Goal: Information Seeking & Learning: Check status

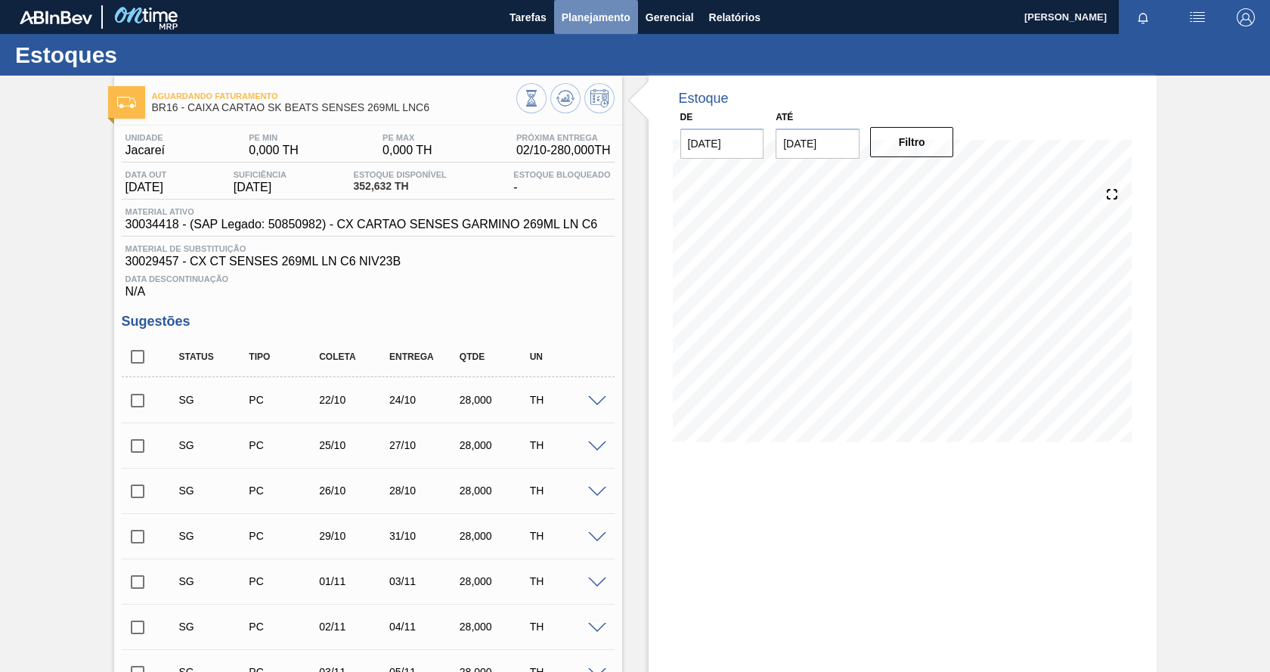
click at [602, 21] on span "Planejamento" at bounding box center [596, 17] width 69 height 18
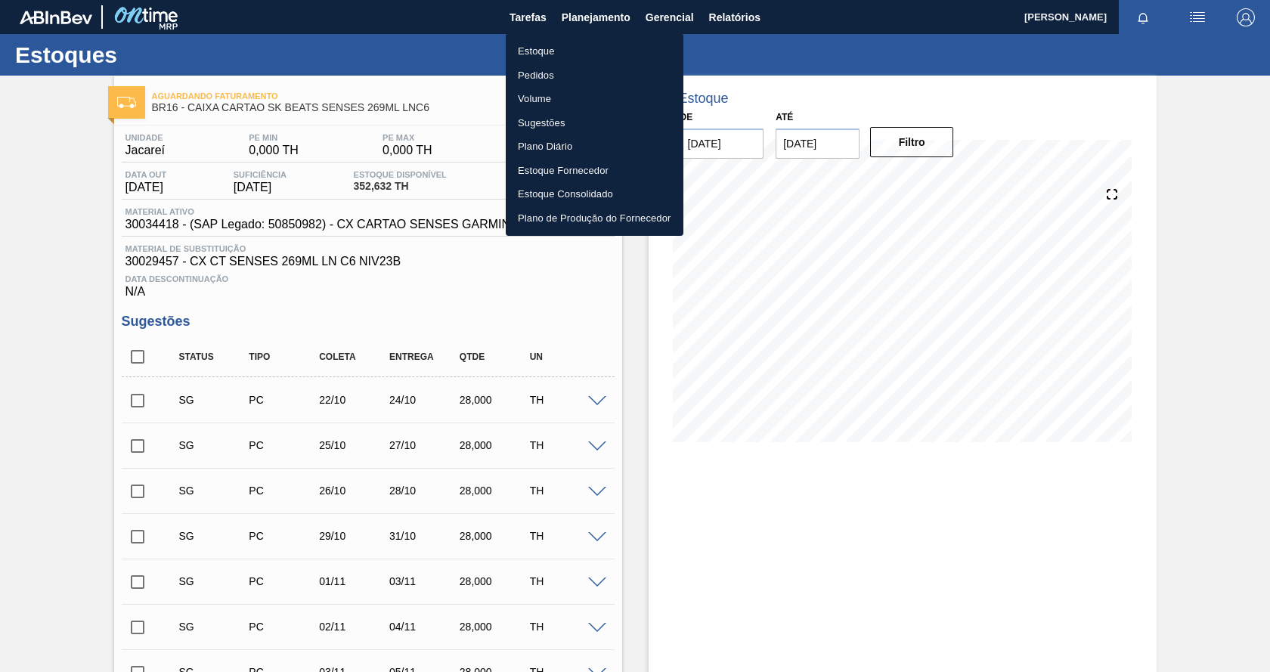
click at [541, 57] on li "Estoque" at bounding box center [595, 51] width 178 height 24
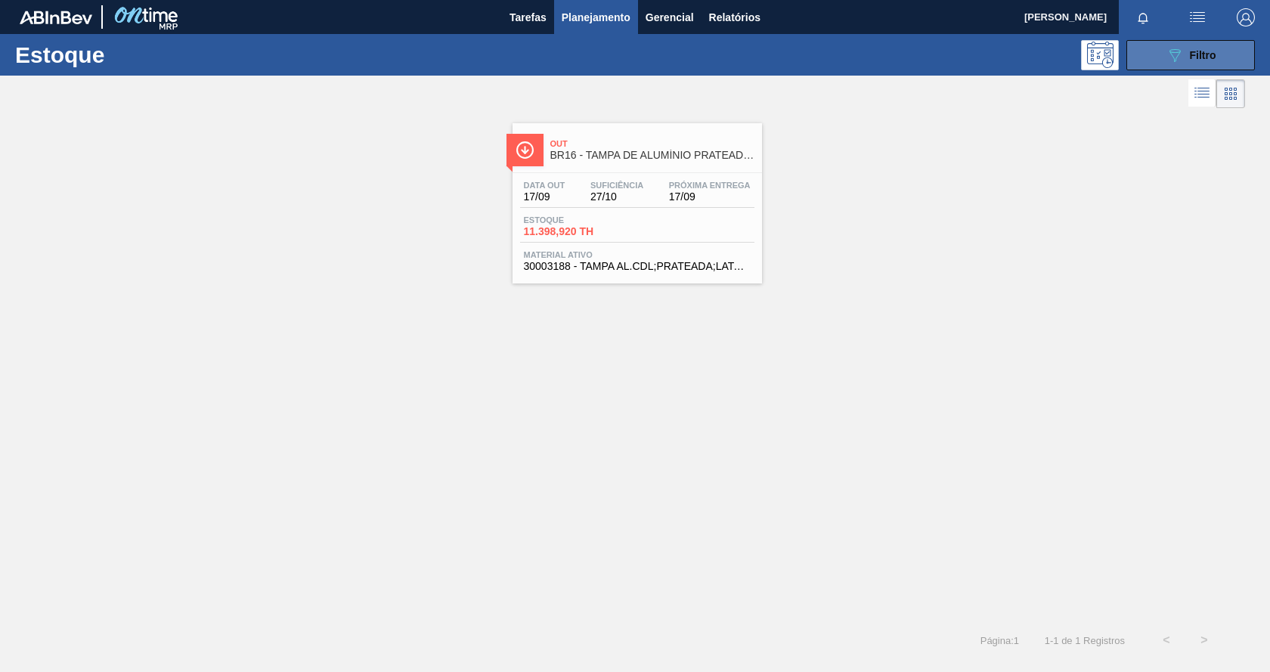
click at [1188, 59] on div "089F7B8B-B2A5-4AFE-B5C0-19BA573D28AC Filtro" at bounding box center [1191, 55] width 51 height 18
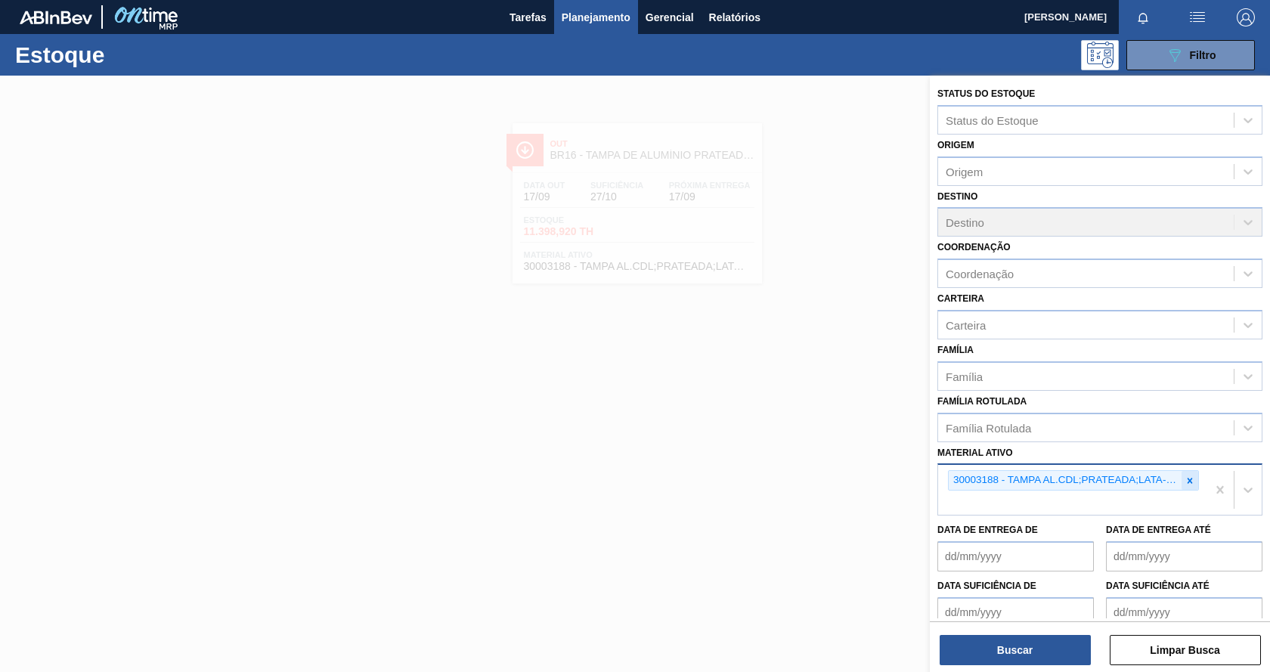
click at [1190, 485] on icon at bounding box center [1190, 480] width 11 height 11
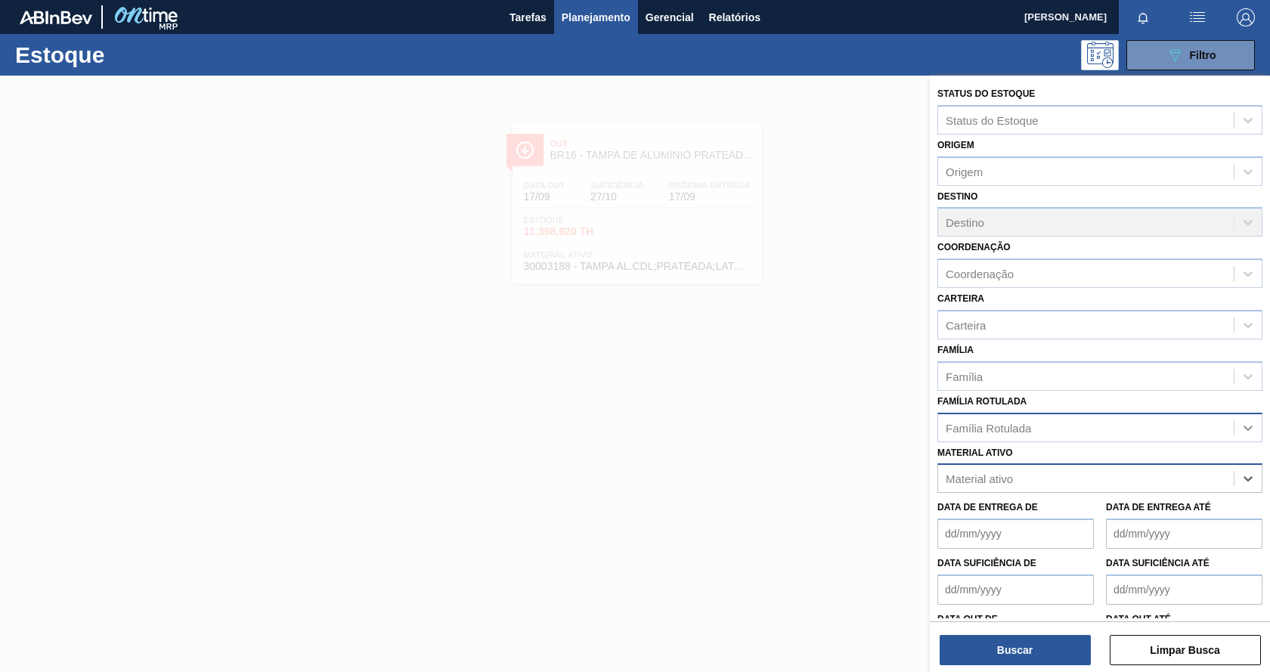
paste ativo "30002293"
type ativo "30002293"
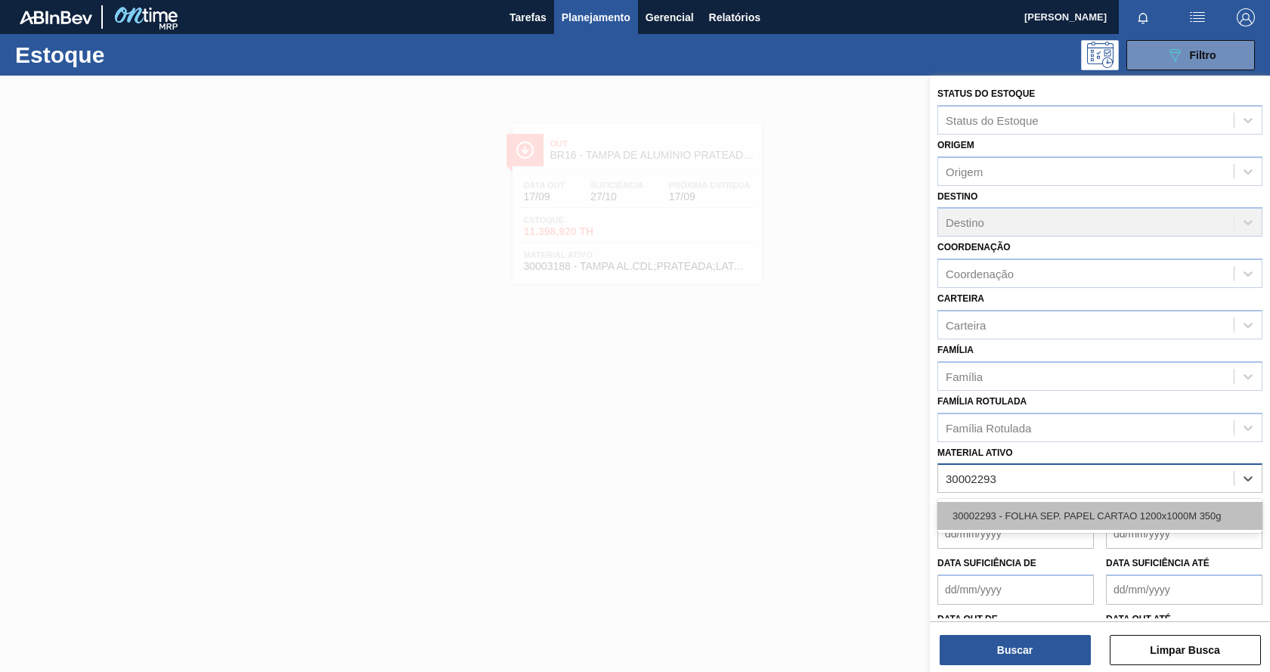
click at [1095, 515] on div "30002293 - FOLHA SEP. PAPEL CARTAO 1200x1000M 350g" at bounding box center [1099, 516] width 325 height 28
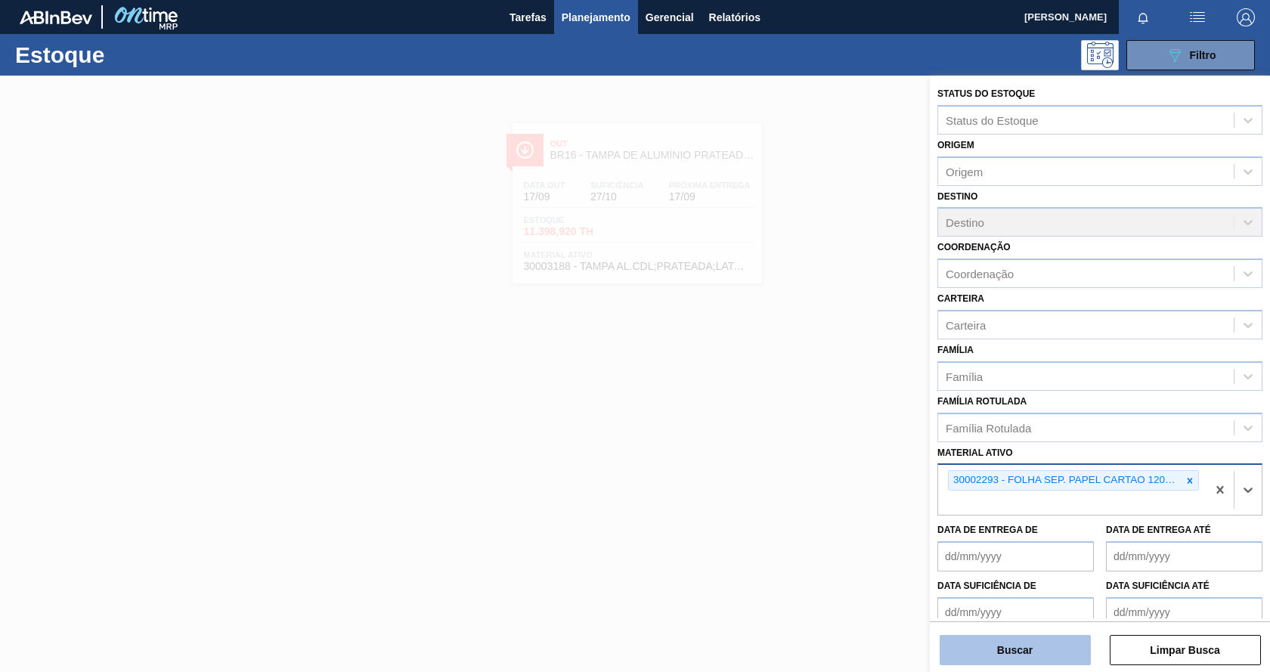
click at [1010, 659] on button "Buscar" at bounding box center [1015, 650] width 151 height 30
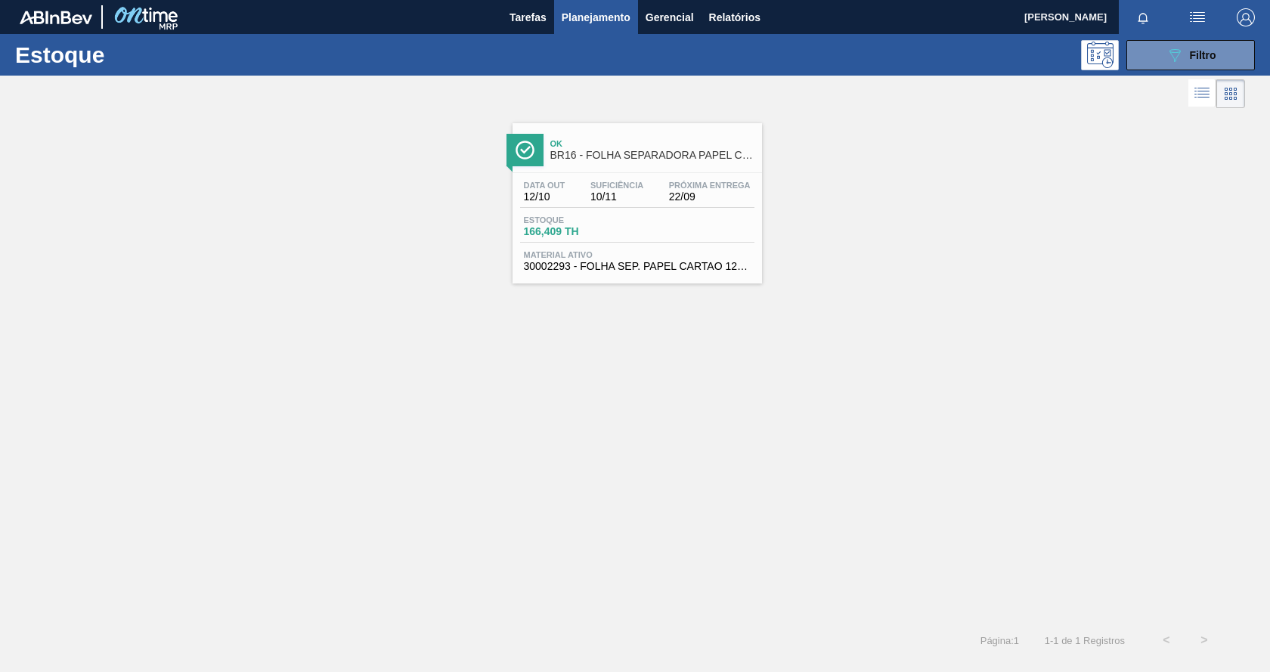
click at [632, 187] on span "Suficiência" at bounding box center [616, 185] width 53 height 9
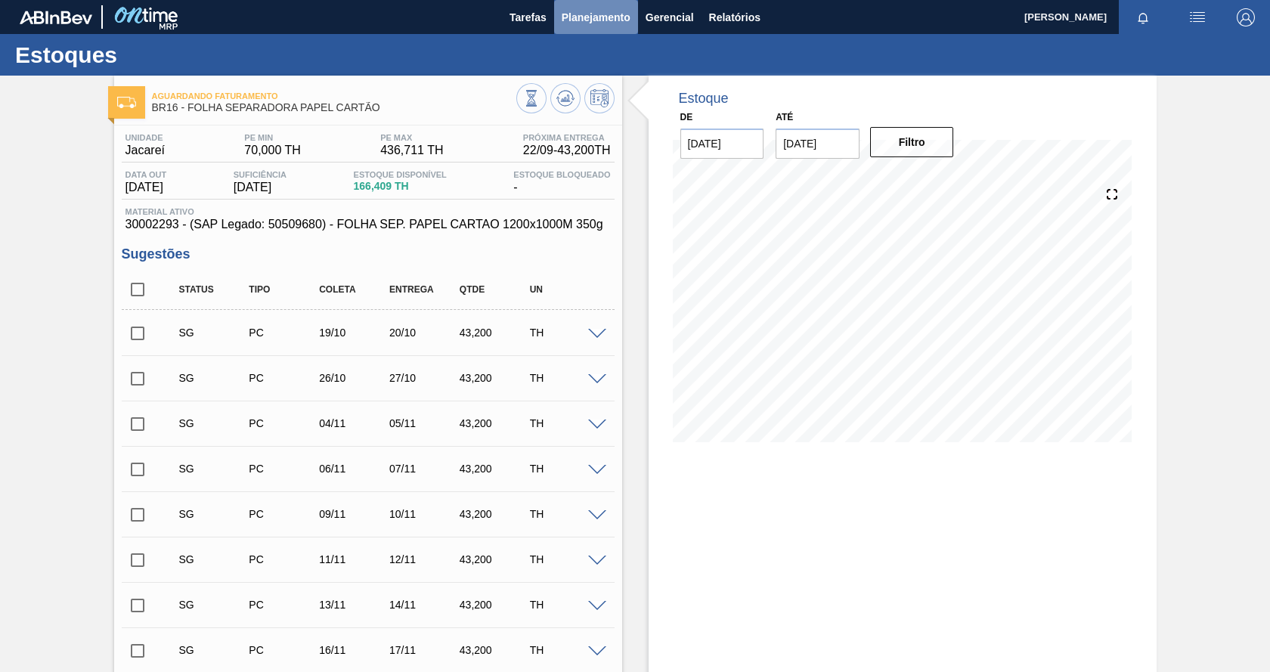
click at [592, 18] on span "Planejamento" at bounding box center [596, 17] width 69 height 18
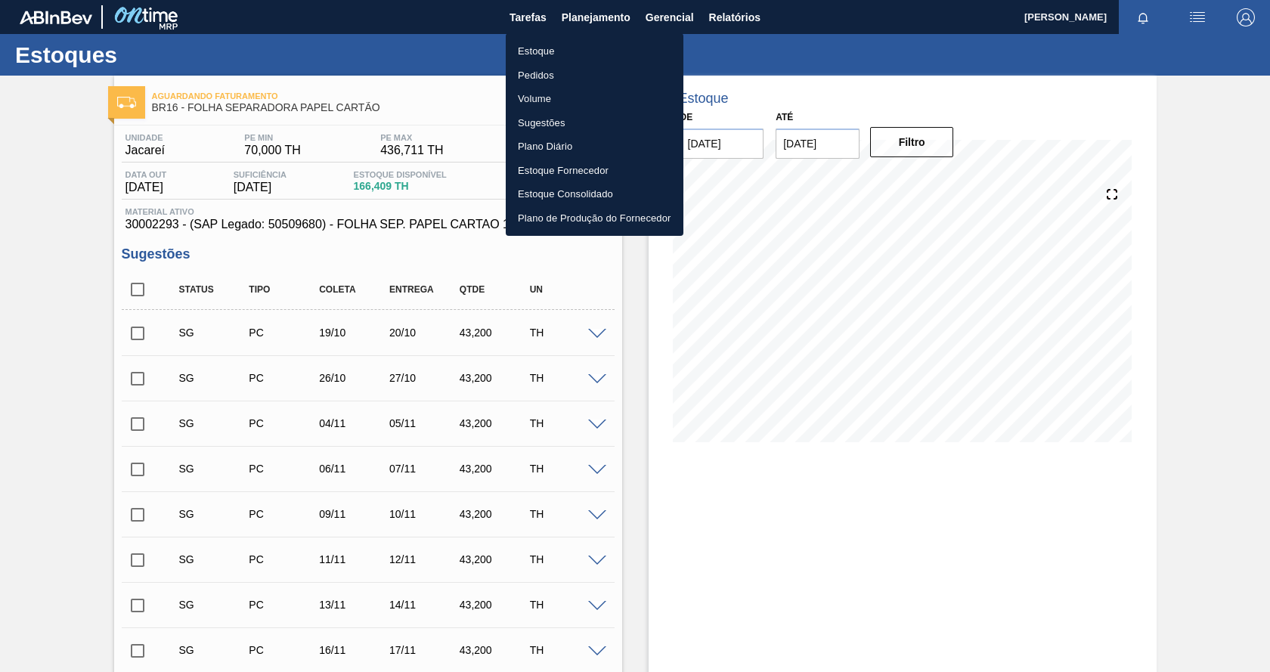
click at [539, 57] on li "Estoque" at bounding box center [595, 51] width 178 height 24
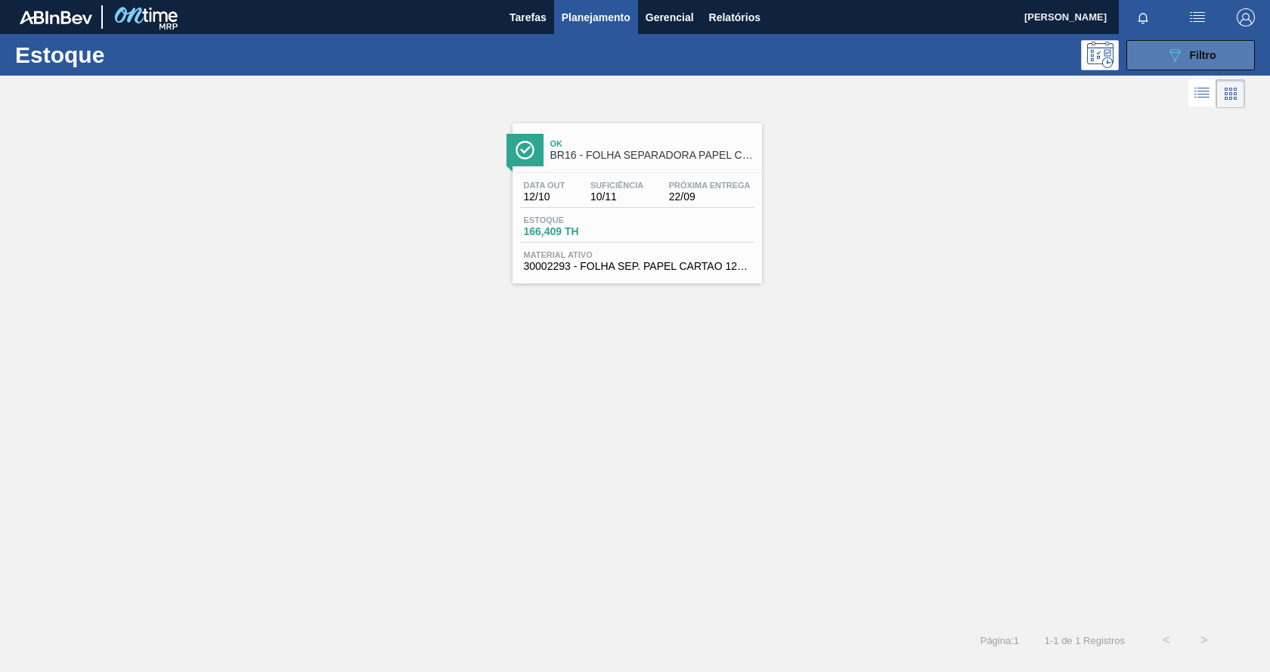
click at [1178, 62] on icon "089F7B8B-B2A5-4AFE-B5C0-19BA573D28AC" at bounding box center [1175, 55] width 18 height 18
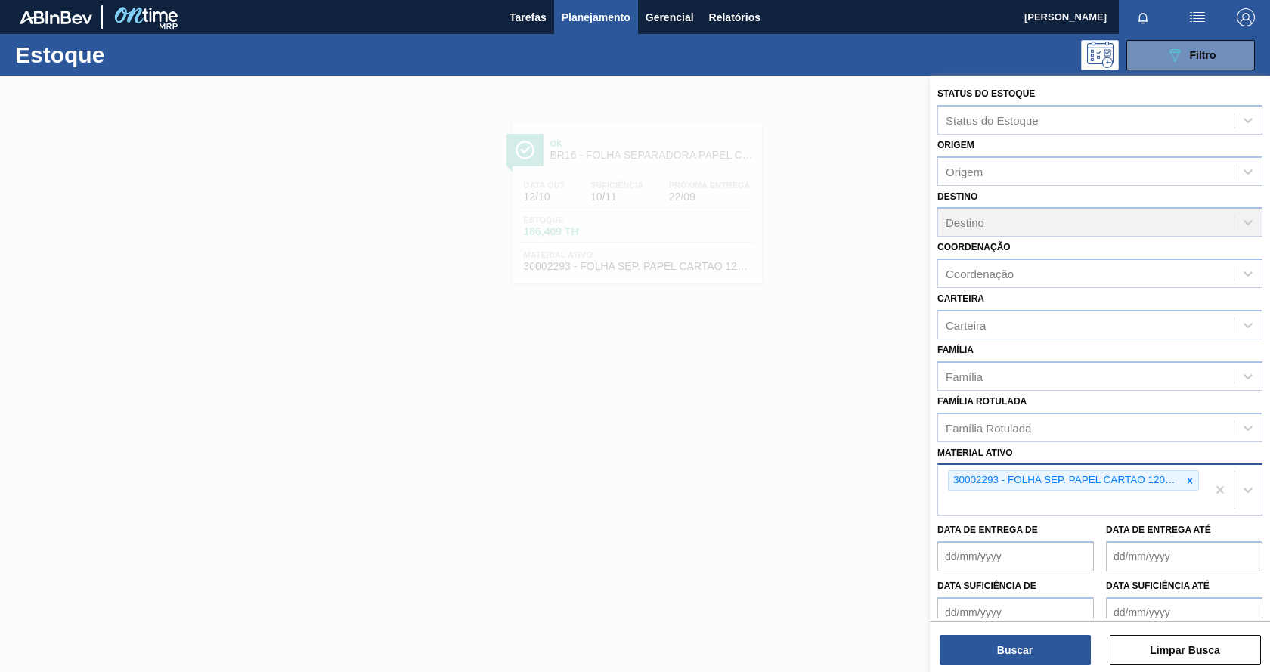
click at [1189, 477] on icon at bounding box center [1190, 480] width 11 height 11
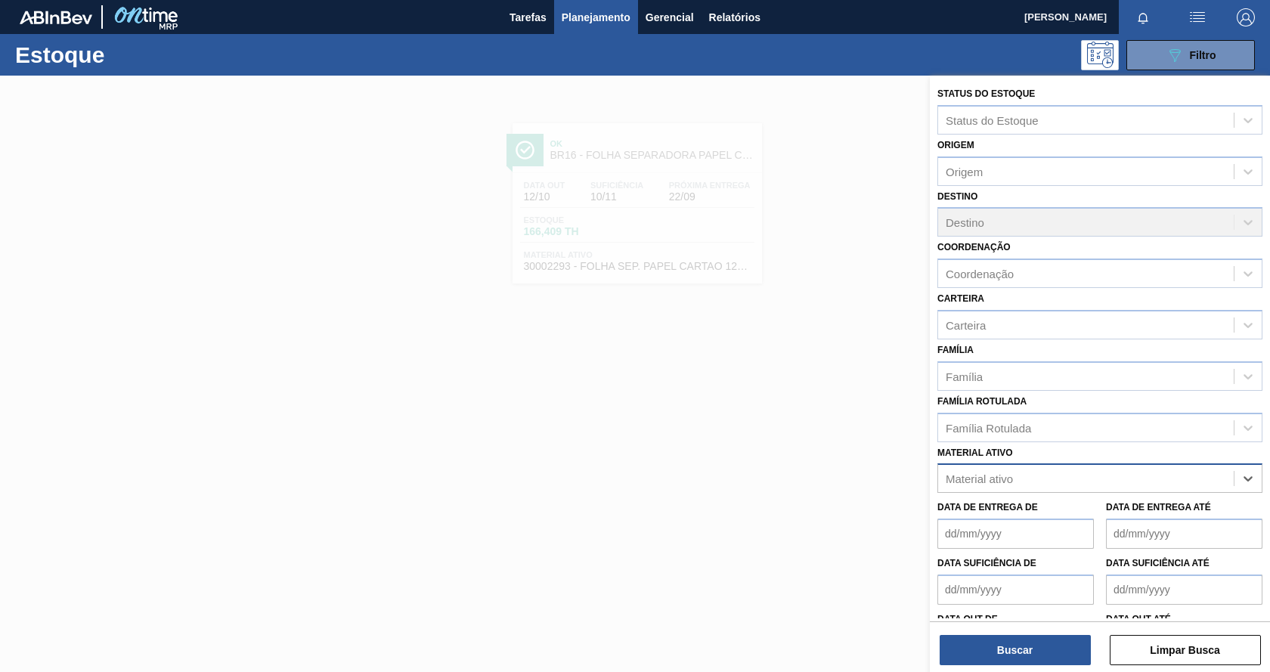
paste ativo "30017830"
type ativo "30017830"
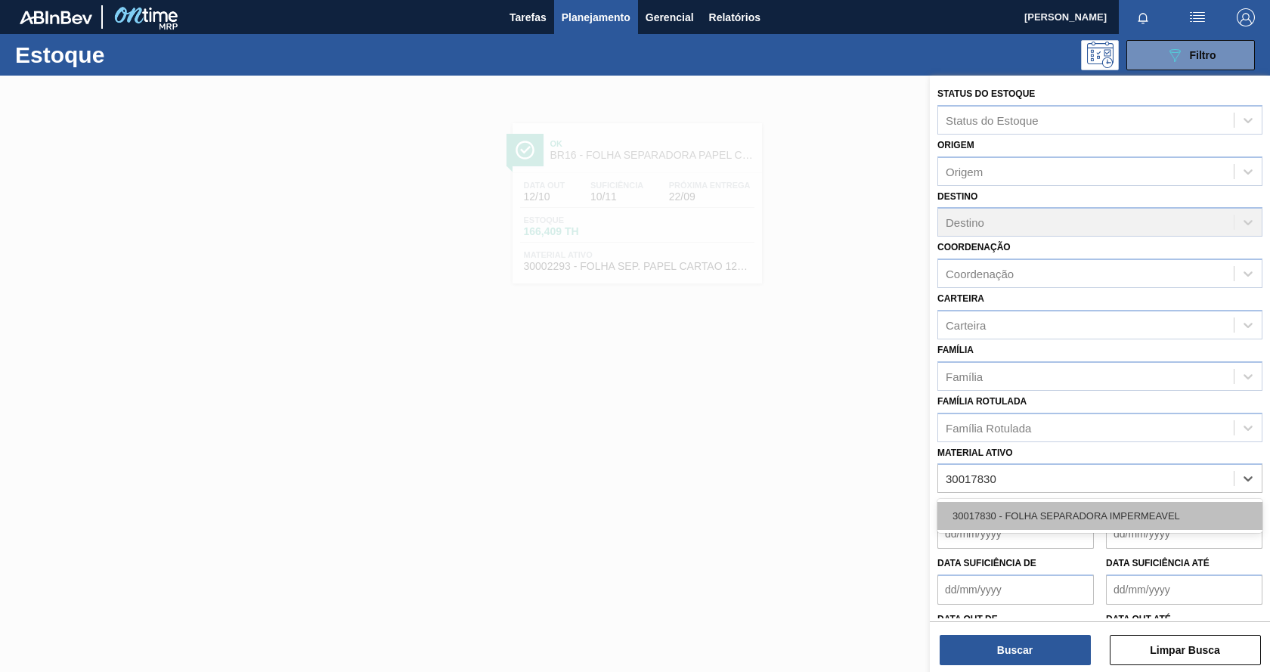
click at [1085, 518] on div "30017830 - FOLHA SEPARADORA IMPERMEAVEL" at bounding box center [1099, 516] width 325 height 28
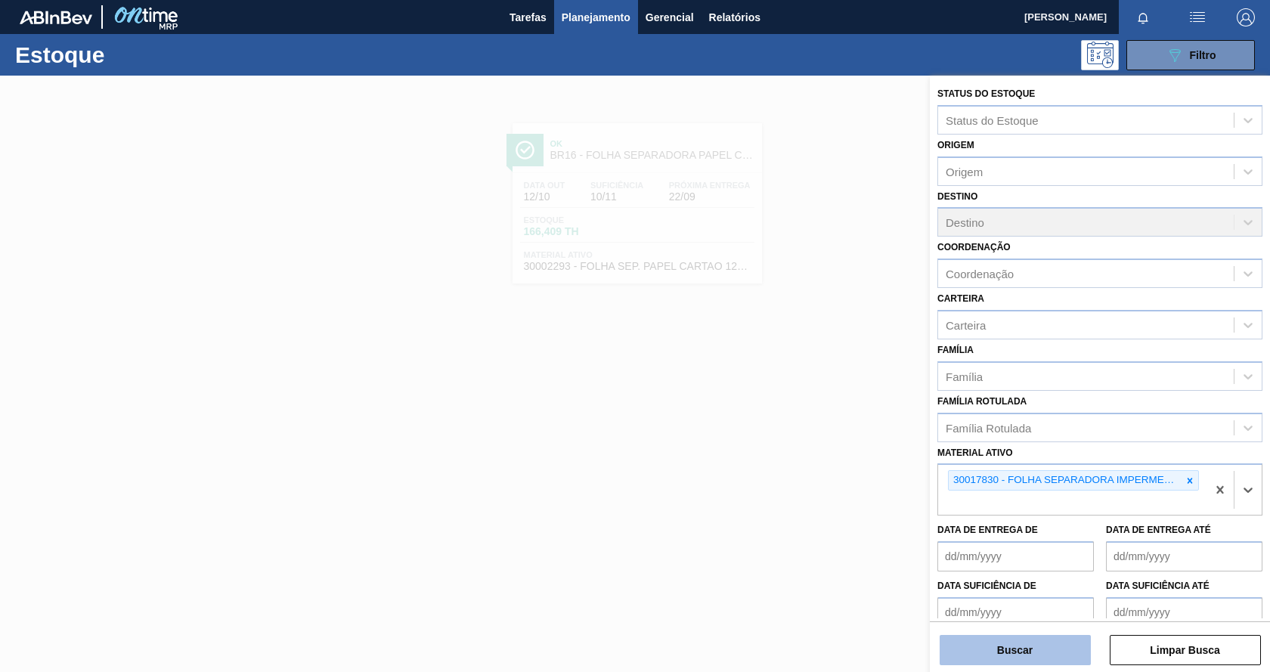
click at [1016, 655] on button "Buscar" at bounding box center [1015, 650] width 151 height 30
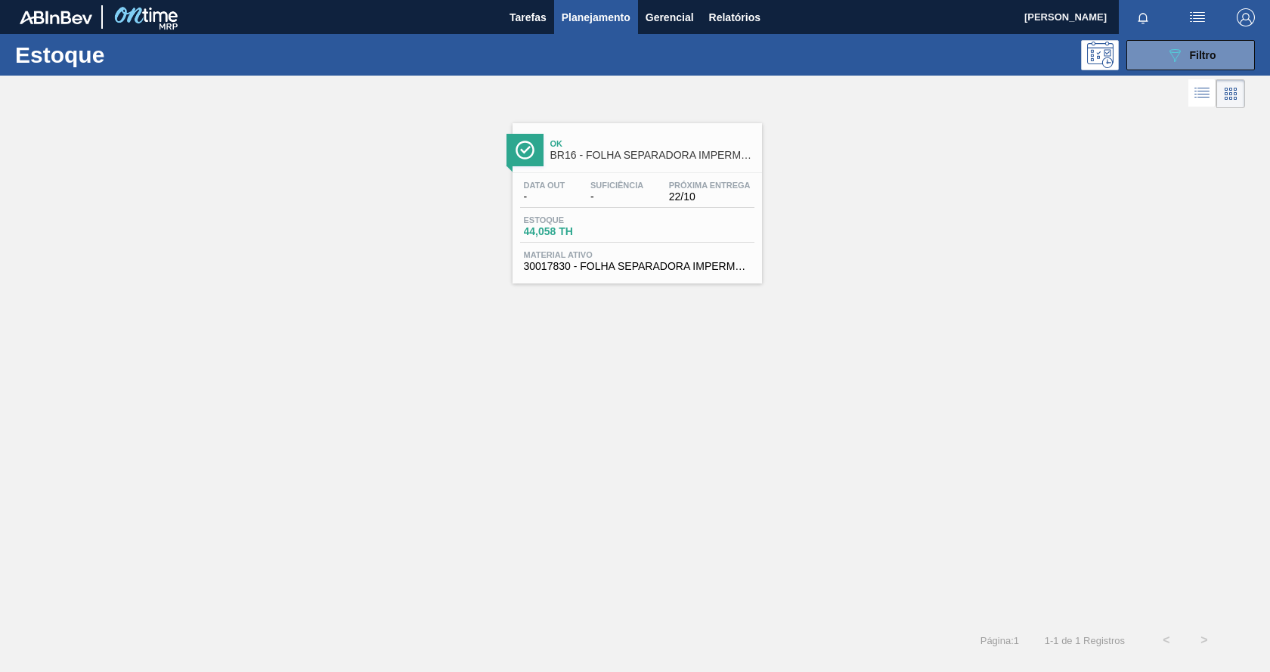
click at [661, 185] on div "Data out - Suficiência - Próxima Entrega 22/10" at bounding box center [637, 194] width 234 height 27
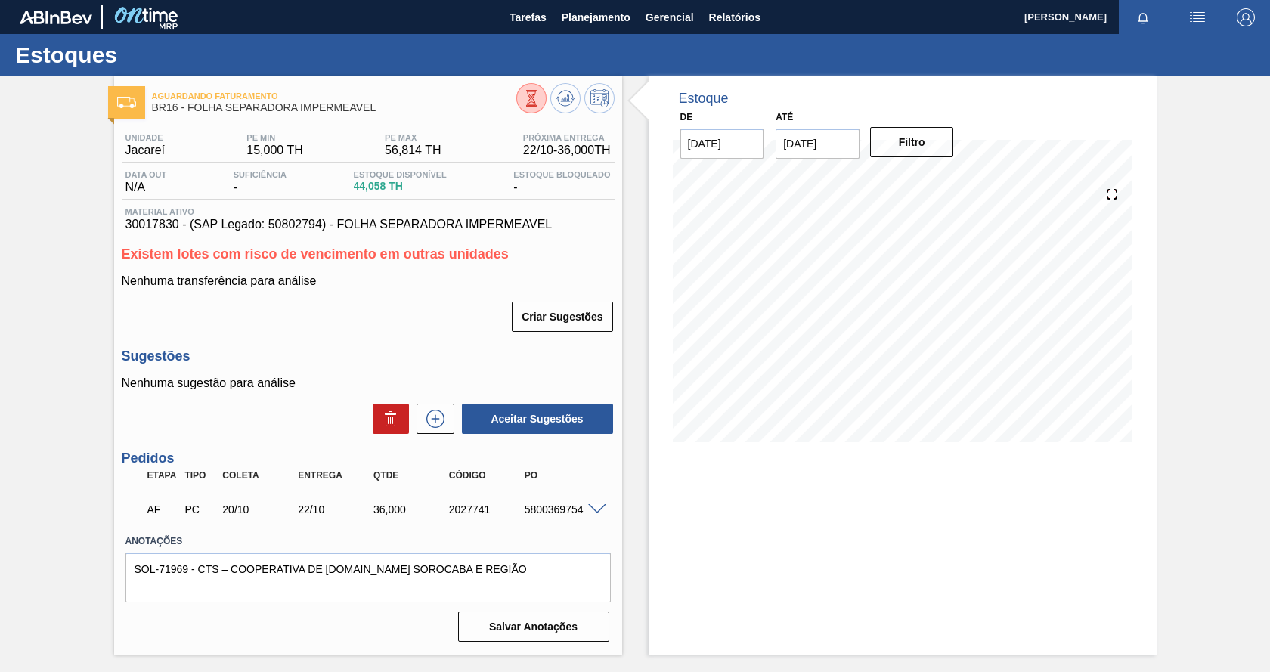
click at [828, 516] on div "Estoque De [DATE] Até [DATE] Filtro" at bounding box center [903, 365] width 508 height 579
click at [939, 143] on button "Filtro" at bounding box center [912, 142] width 84 height 30
click at [591, 16] on span "Planejamento" at bounding box center [596, 17] width 69 height 18
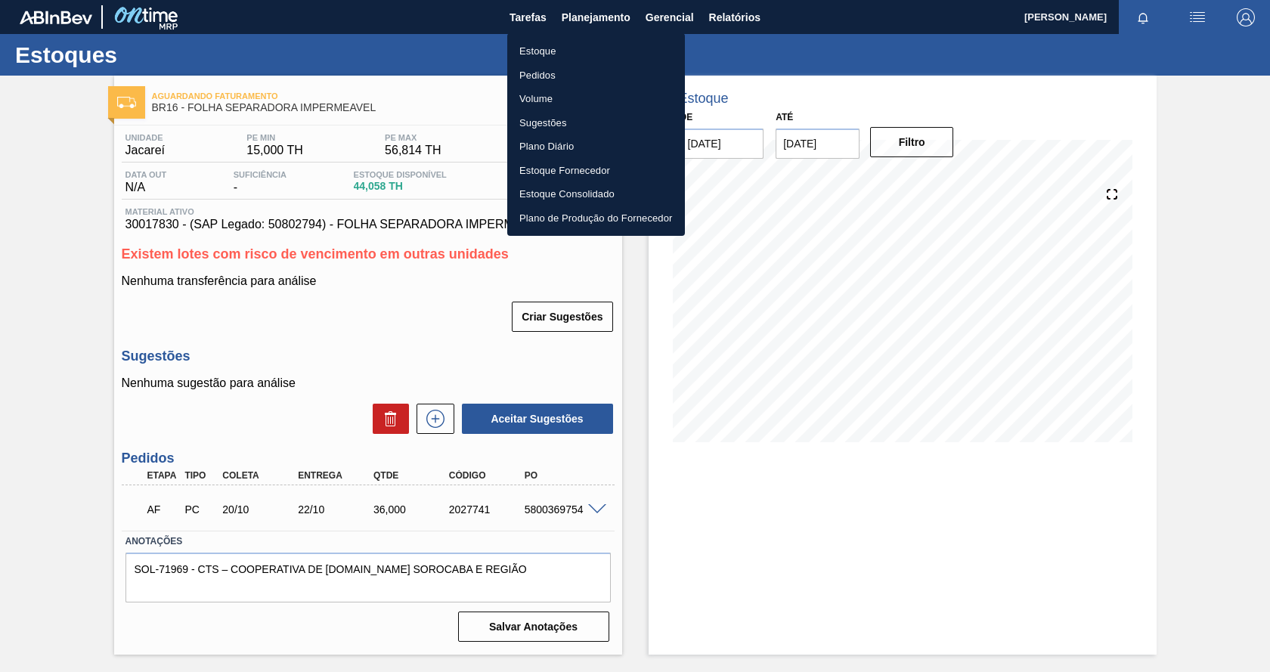
click at [562, 54] on li "Estoque" at bounding box center [596, 51] width 178 height 24
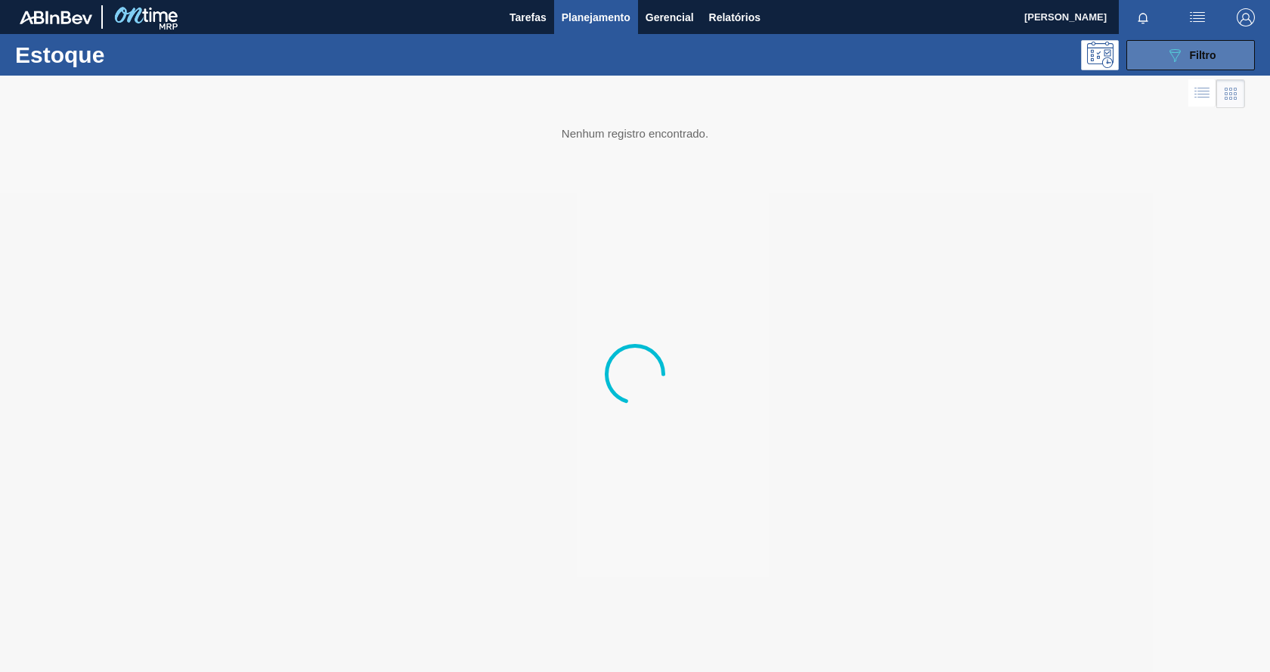
click at [1172, 54] on icon at bounding box center [1174, 55] width 11 height 13
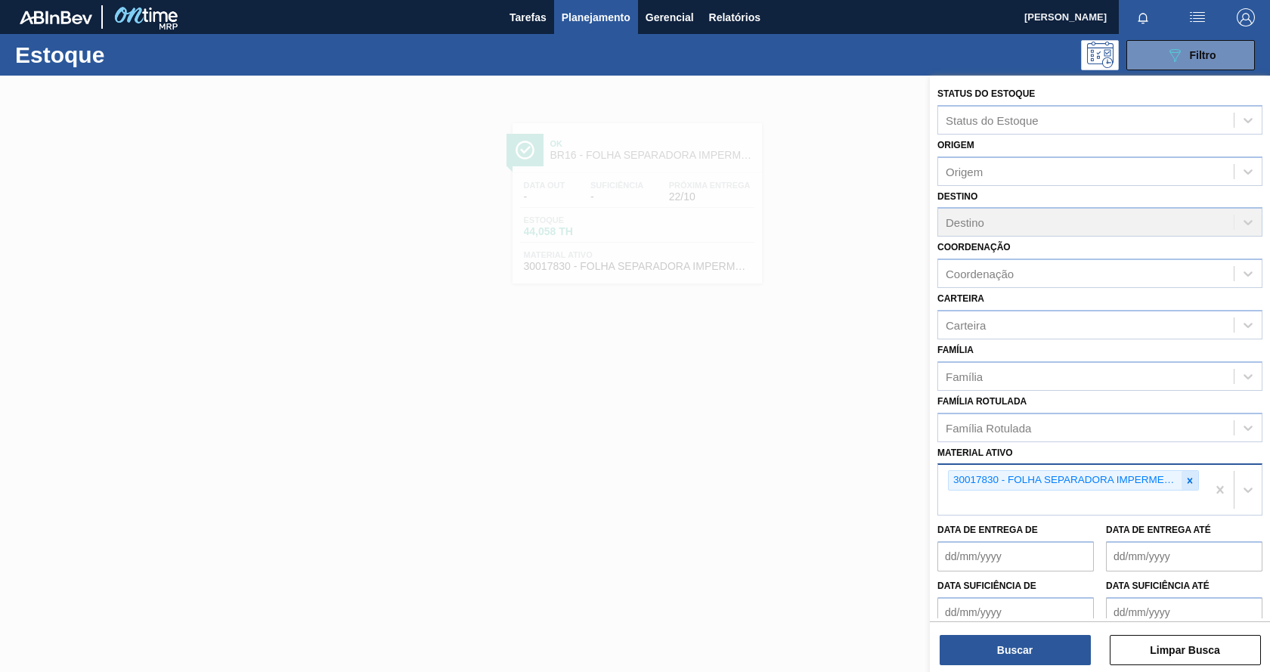
click at [1188, 483] on icon at bounding box center [1190, 480] width 11 height 11
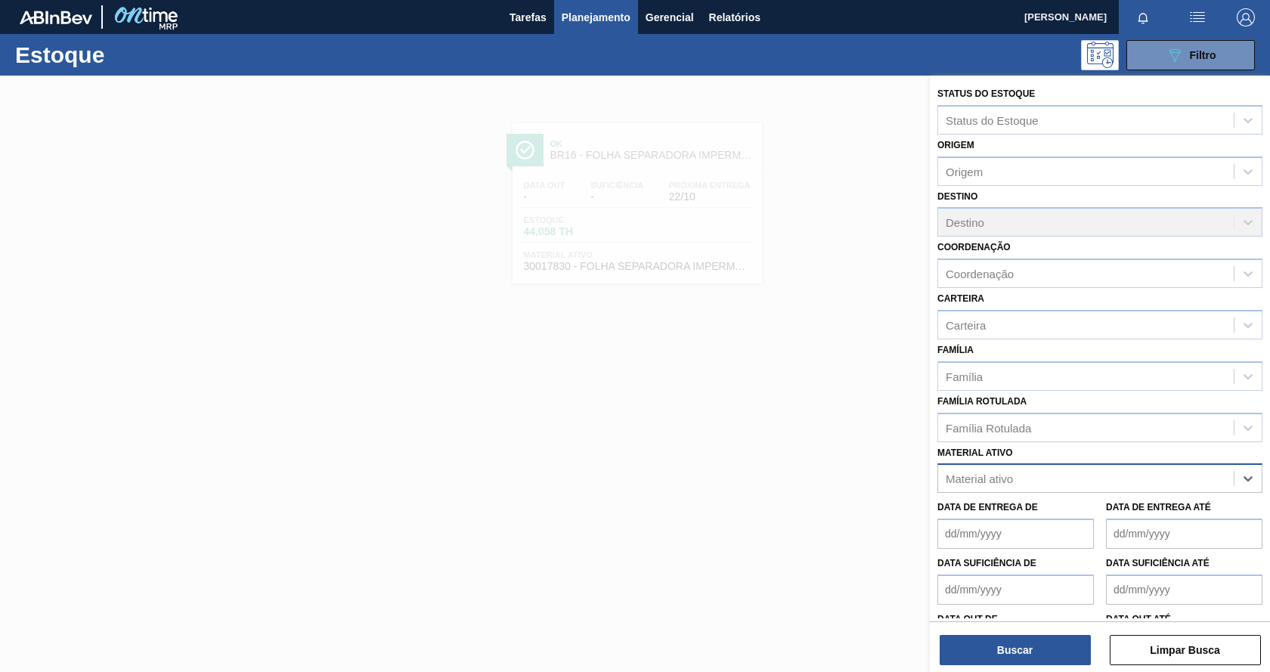
paste ativo "30003188"
type ativo "30003188"
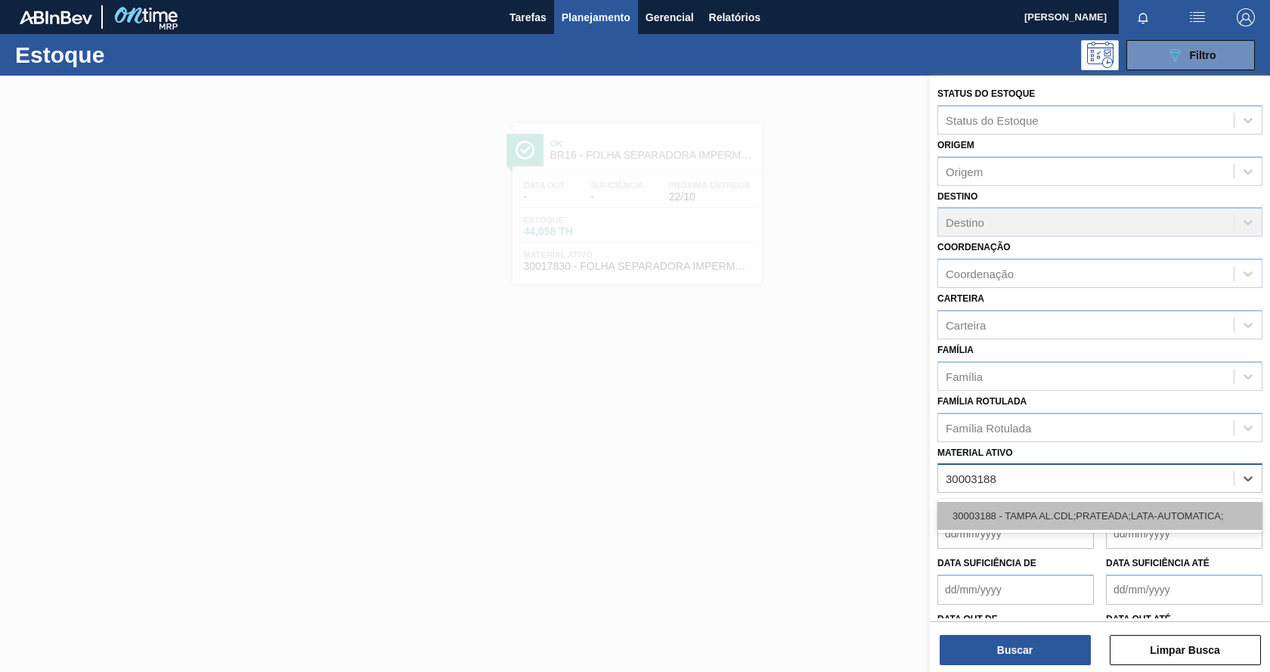
click at [1121, 511] on div "30003188 - TAMPA AL.CDL;PRATEADA;LATA-AUTOMATICA;" at bounding box center [1099, 516] width 325 height 28
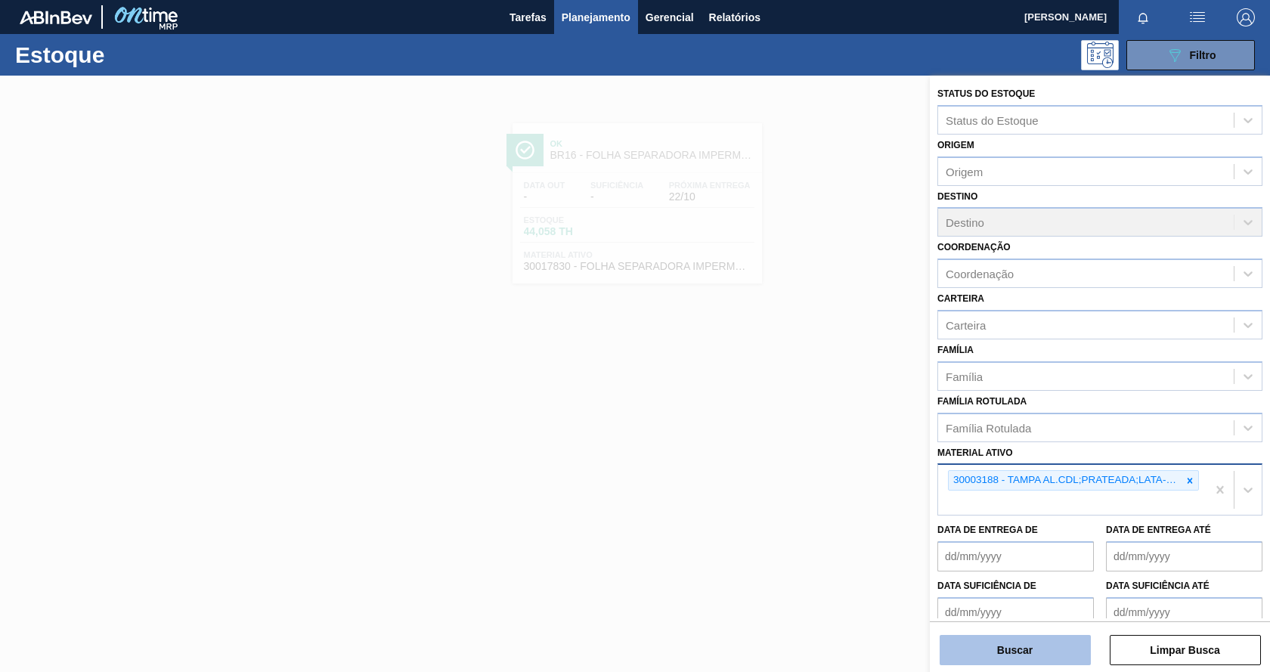
click at [1064, 655] on button "Buscar" at bounding box center [1015, 650] width 151 height 30
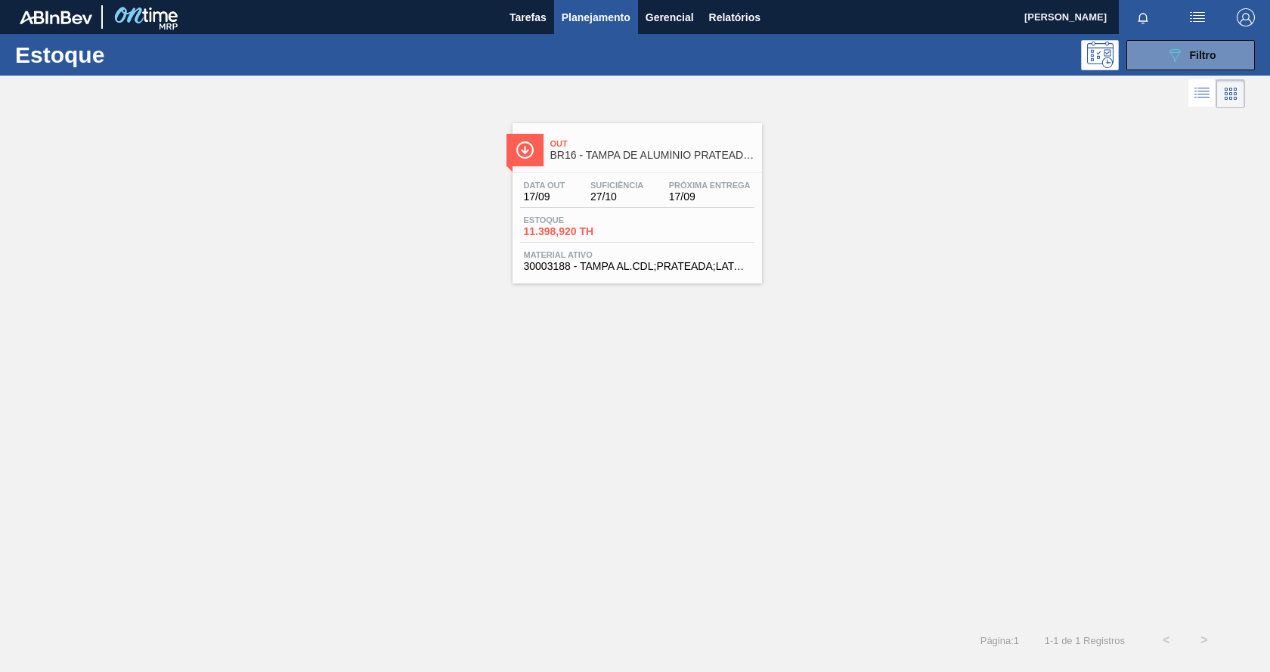
click at [695, 221] on div "Estoque 11.398,920 TH" at bounding box center [637, 228] width 234 height 27
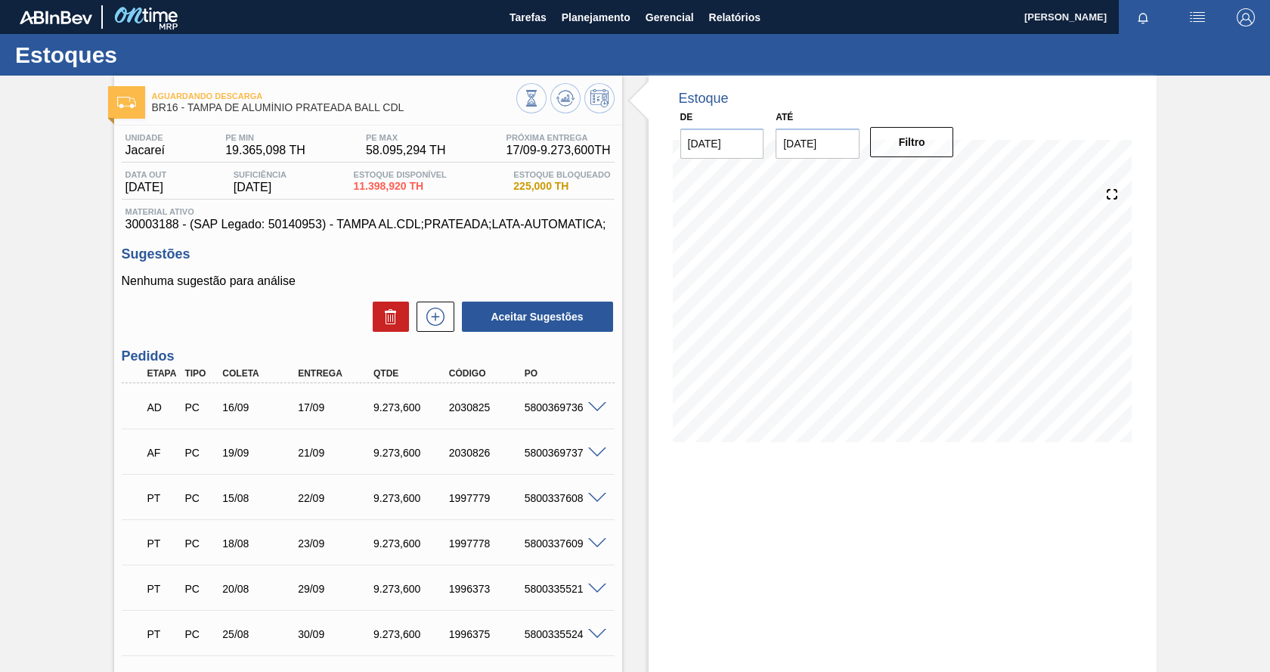
drag, startPoint x: 23, startPoint y: 312, endPoint x: 50, endPoint y: 277, distance: 44.3
click at [611, 18] on span "Planejamento" at bounding box center [596, 17] width 69 height 18
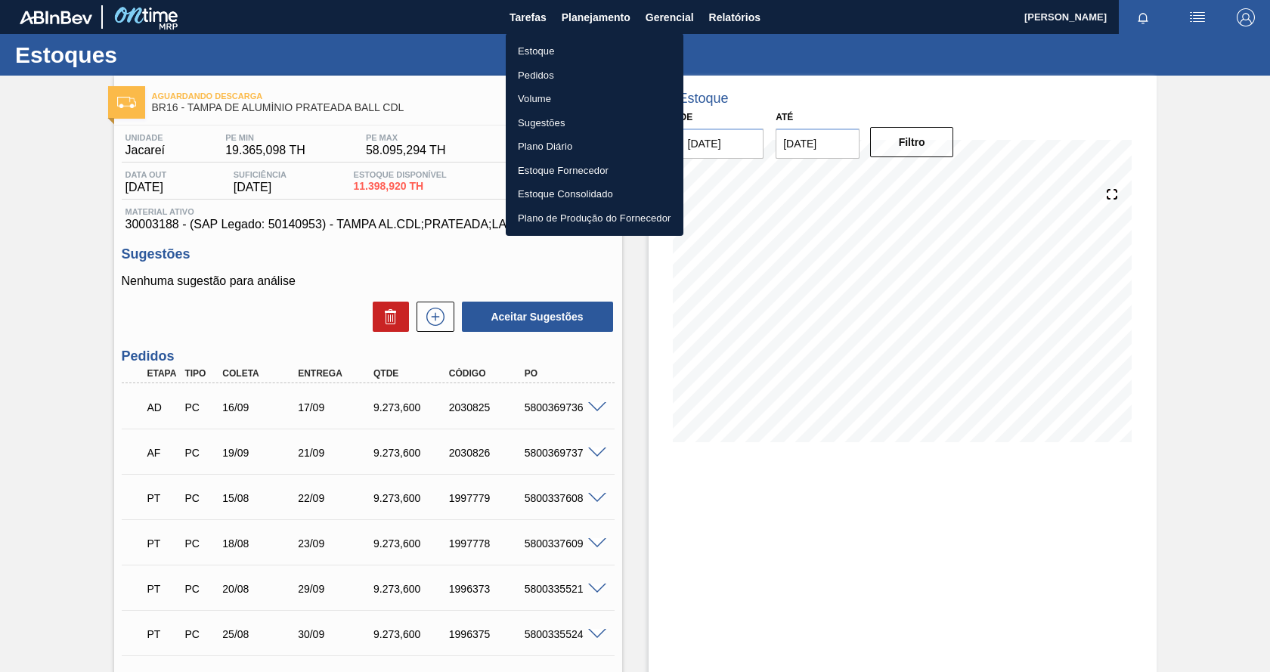
click at [547, 74] on li "Pedidos" at bounding box center [595, 75] width 178 height 24
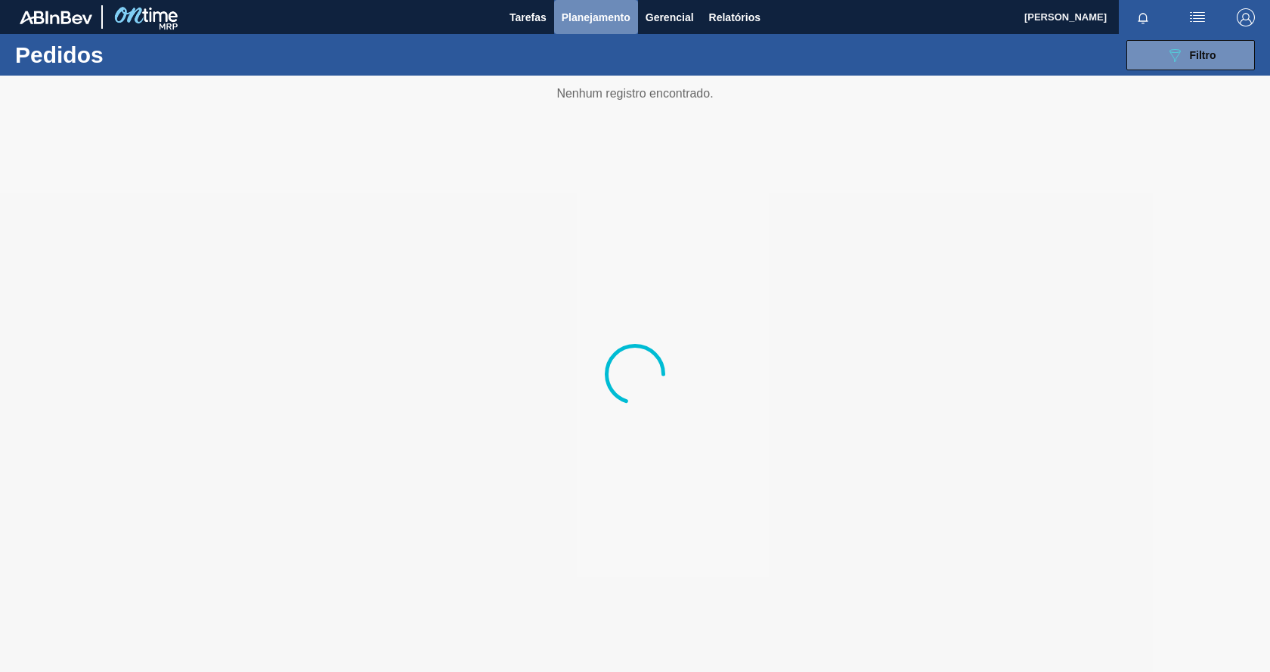
click at [593, 8] on span "Planejamento" at bounding box center [596, 17] width 69 height 18
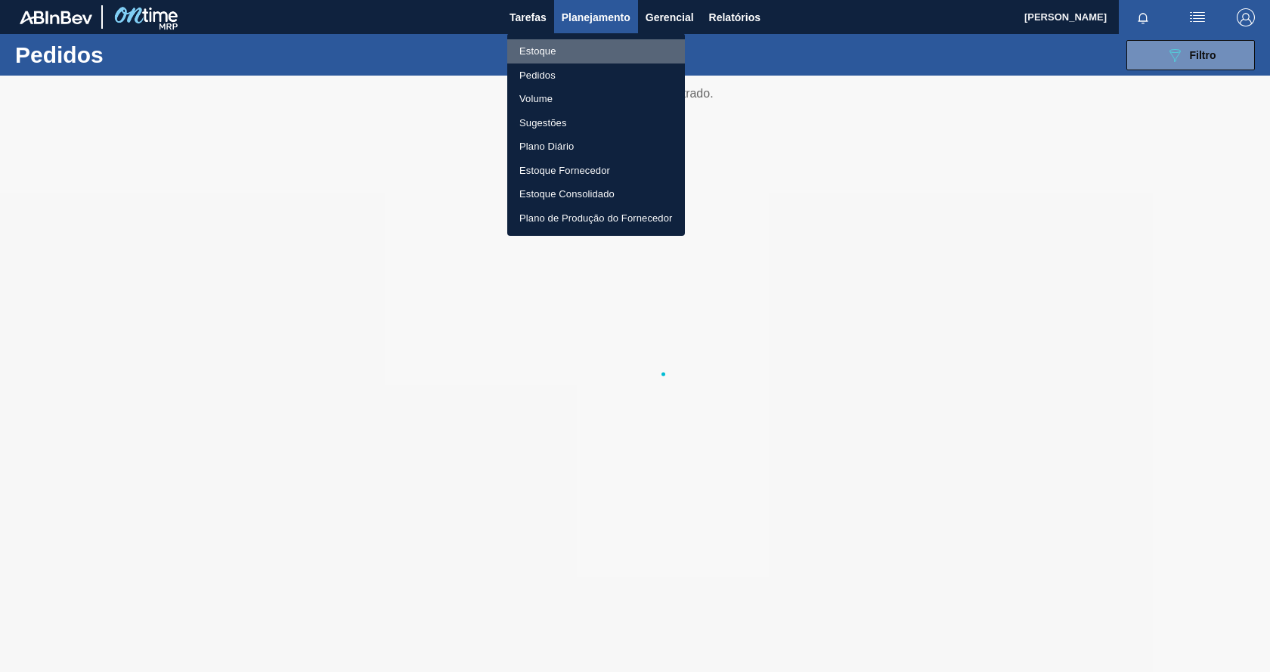
click at [555, 43] on li "Estoque" at bounding box center [596, 51] width 178 height 24
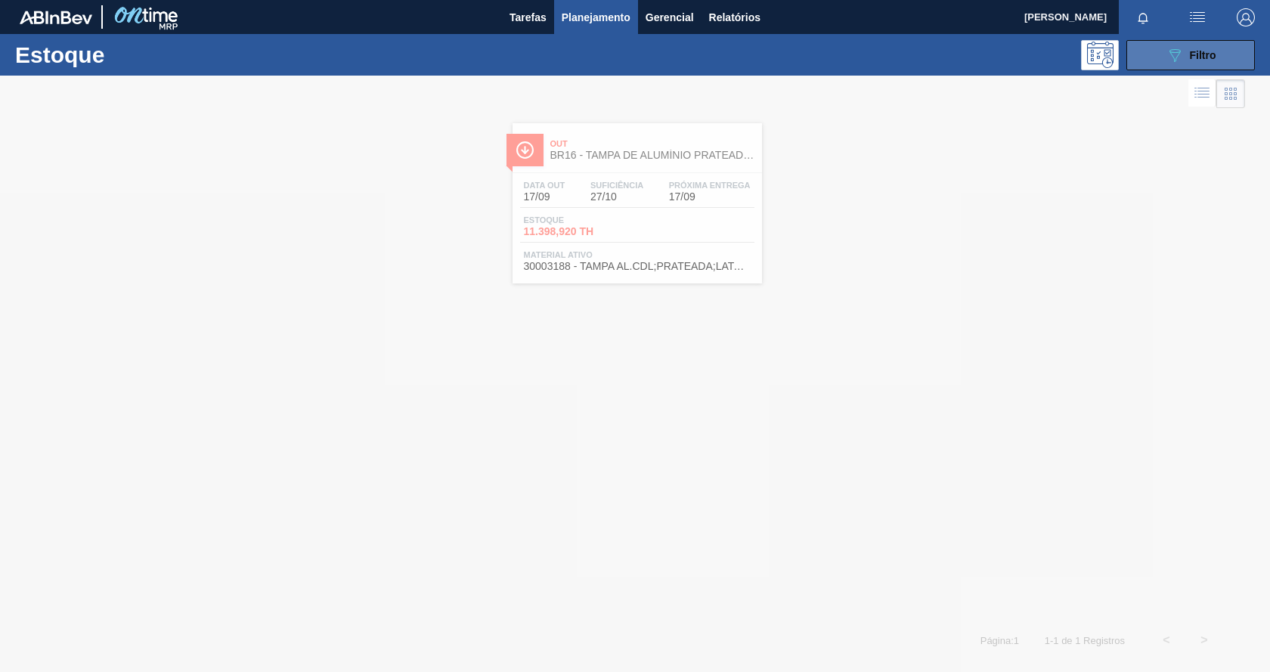
click at [1167, 66] on button "089F7B8B-B2A5-4AFE-B5C0-19BA573D28AC Filtro" at bounding box center [1190, 55] width 129 height 30
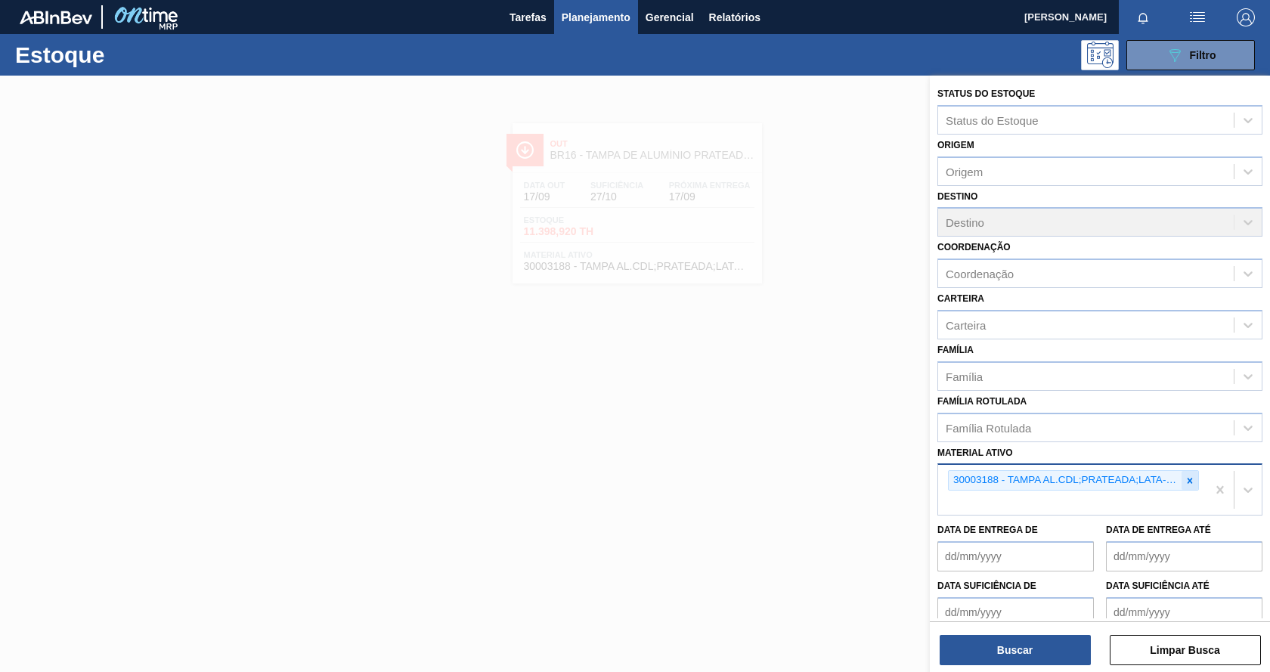
click at [1187, 483] on icon at bounding box center [1190, 480] width 11 height 11
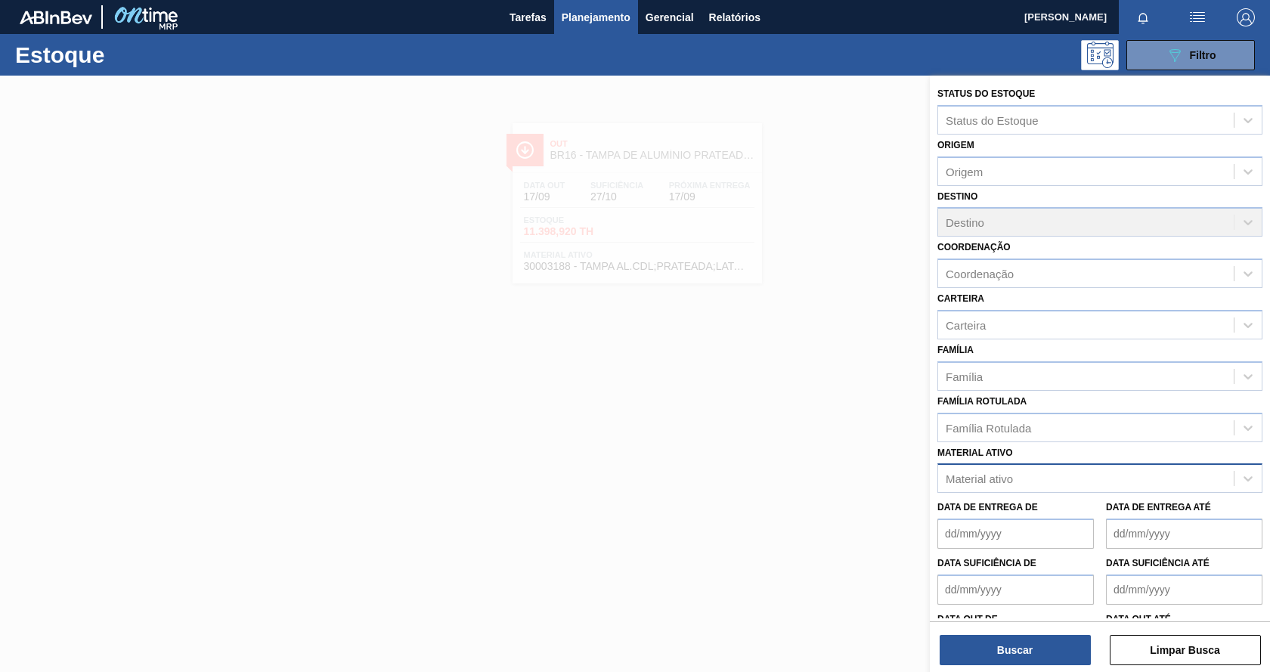
click at [1128, 495] on div "Data de Entrega de Data de Entrega até" at bounding box center [1099, 521] width 337 height 56
click at [1075, 478] on div "Material ativo" at bounding box center [1086, 479] width 296 height 22
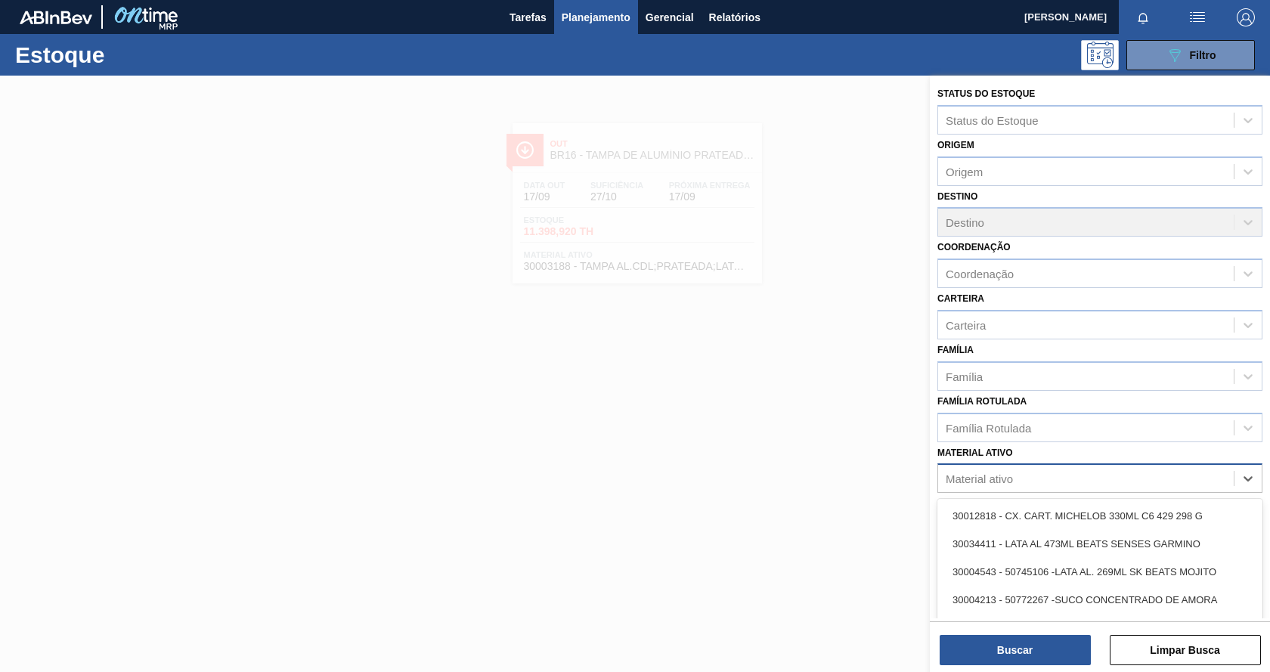
paste ativo "30033934"
type ativo "30033934"
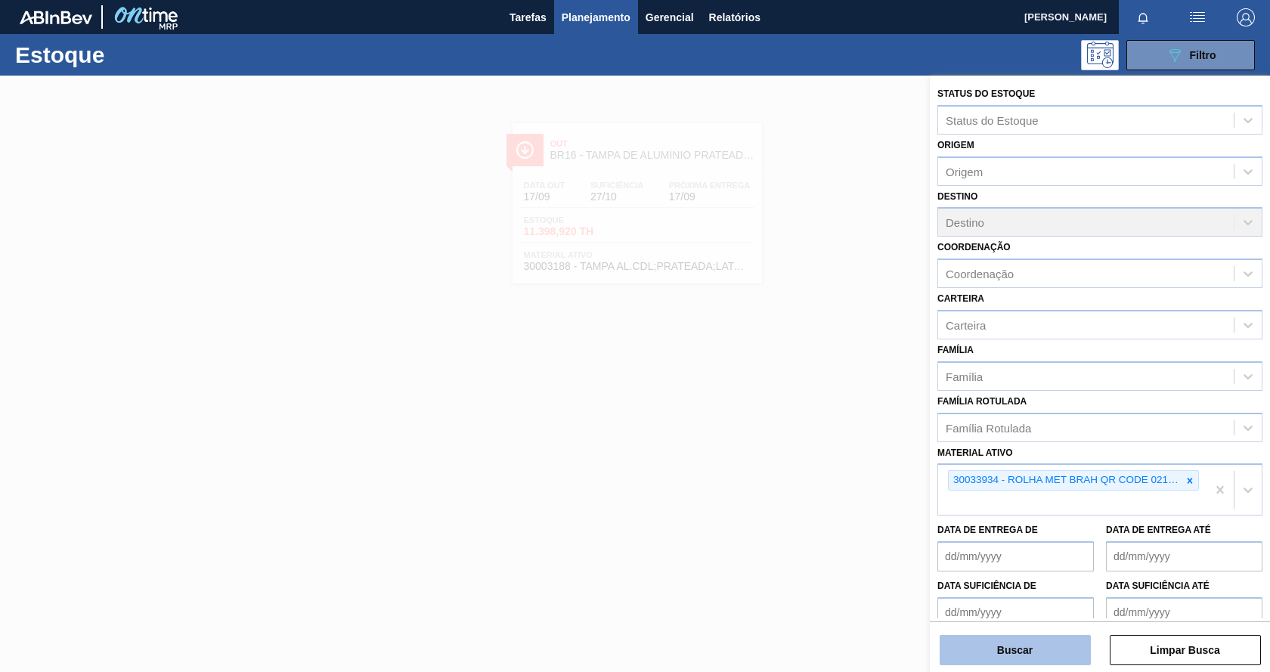
click at [1021, 657] on button "Buscar" at bounding box center [1015, 650] width 151 height 30
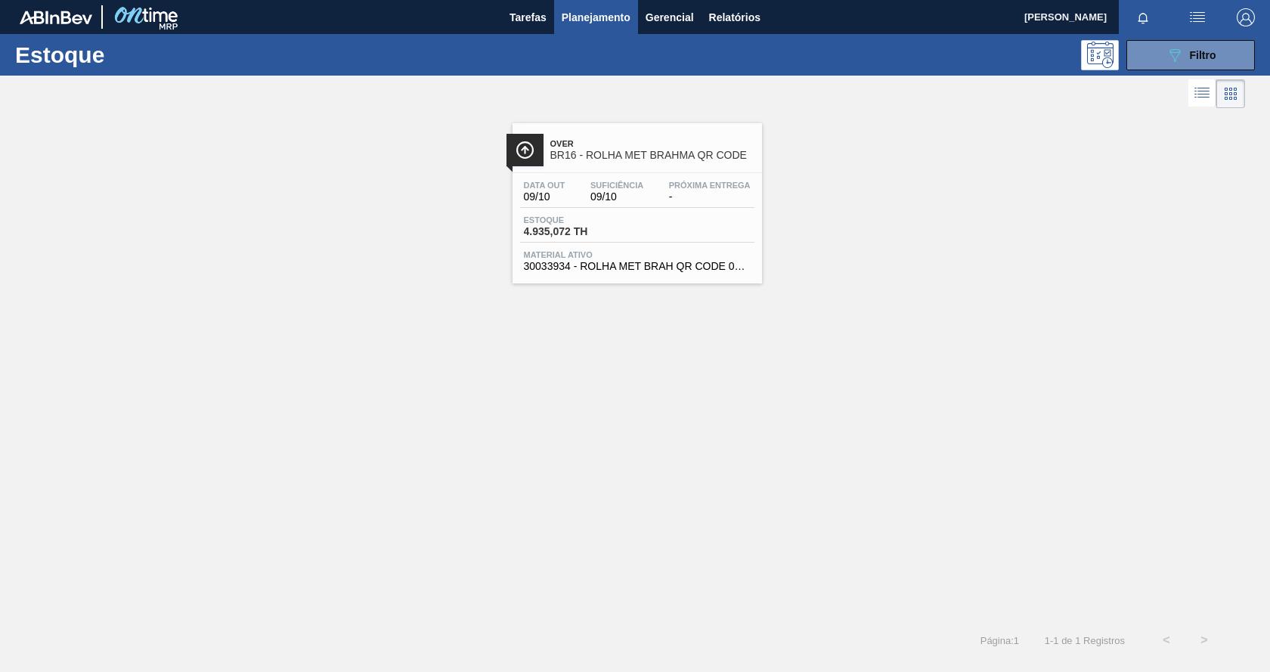
click at [655, 217] on div "Estoque 4.935,072 TH" at bounding box center [637, 228] width 234 height 27
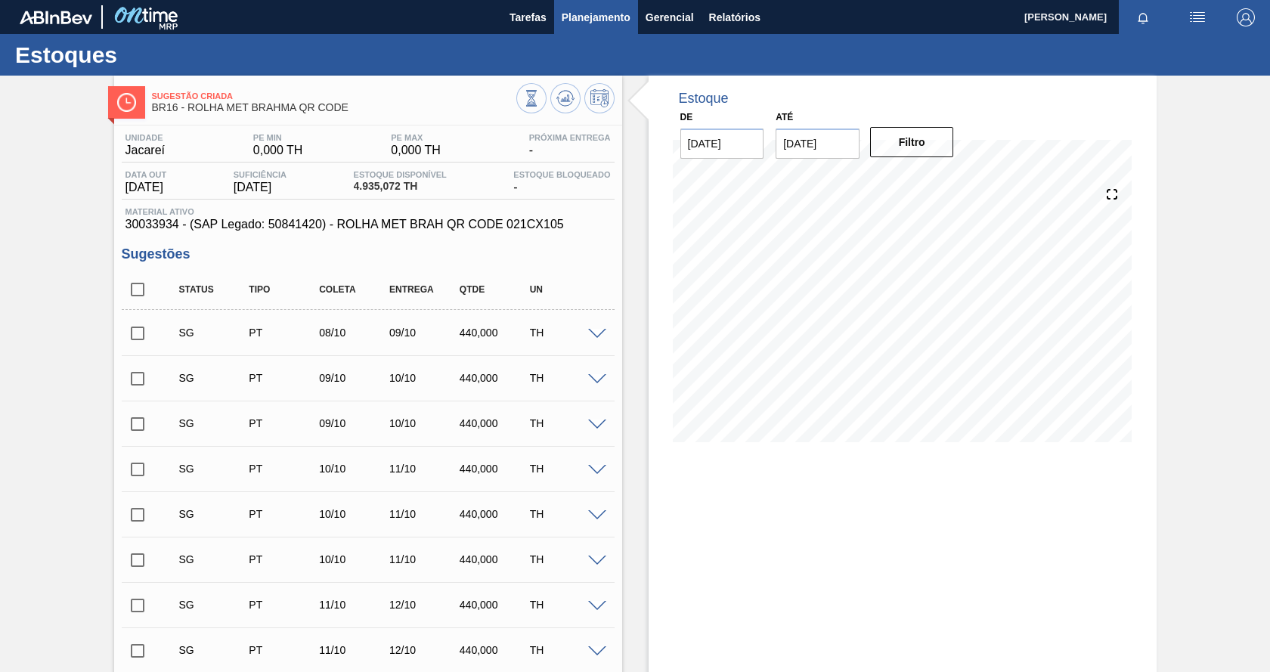
click at [604, 14] on span "Planejamento" at bounding box center [596, 17] width 69 height 18
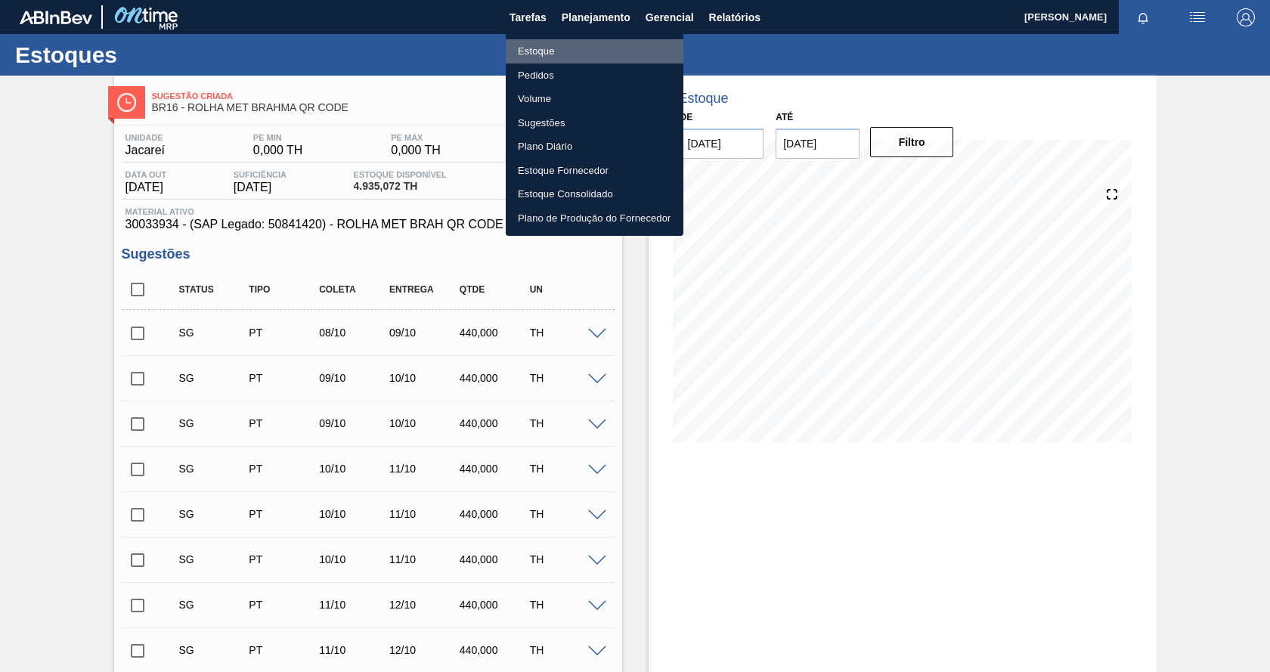
click at [539, 54] on li "Estoque" at bounding box center [595, 51] width 178 height 24
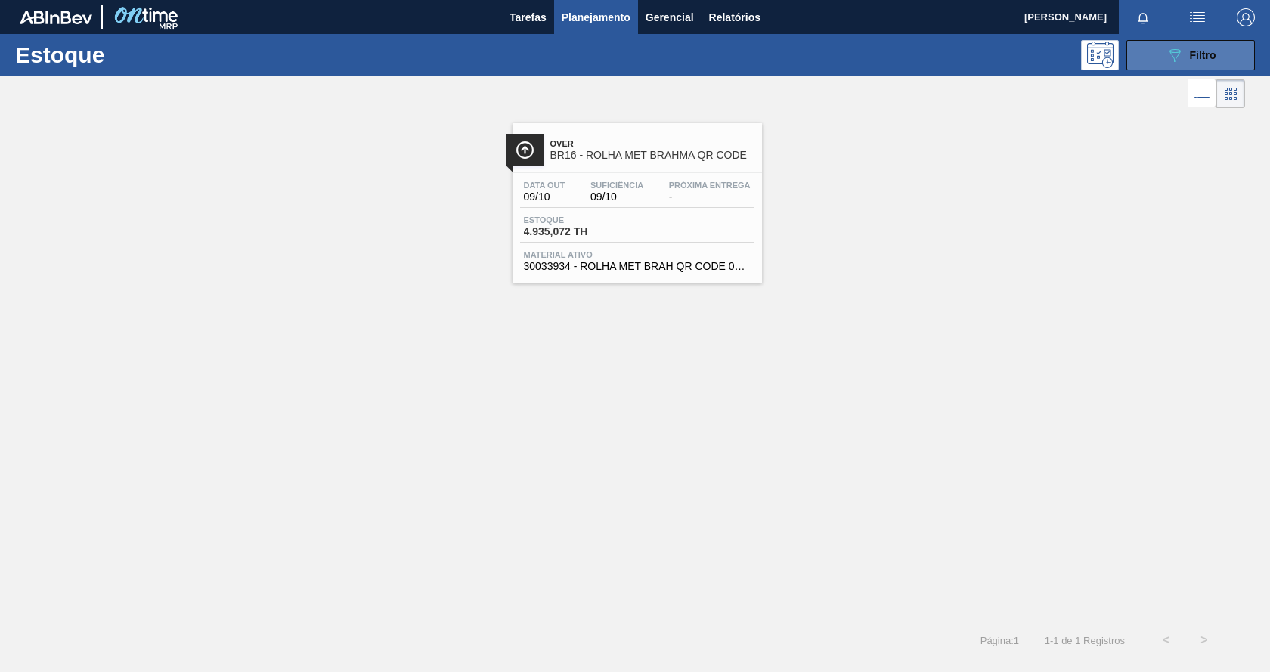
click at [1174, 58] on icon at bounding box center [1174, 55] width 11 height 13
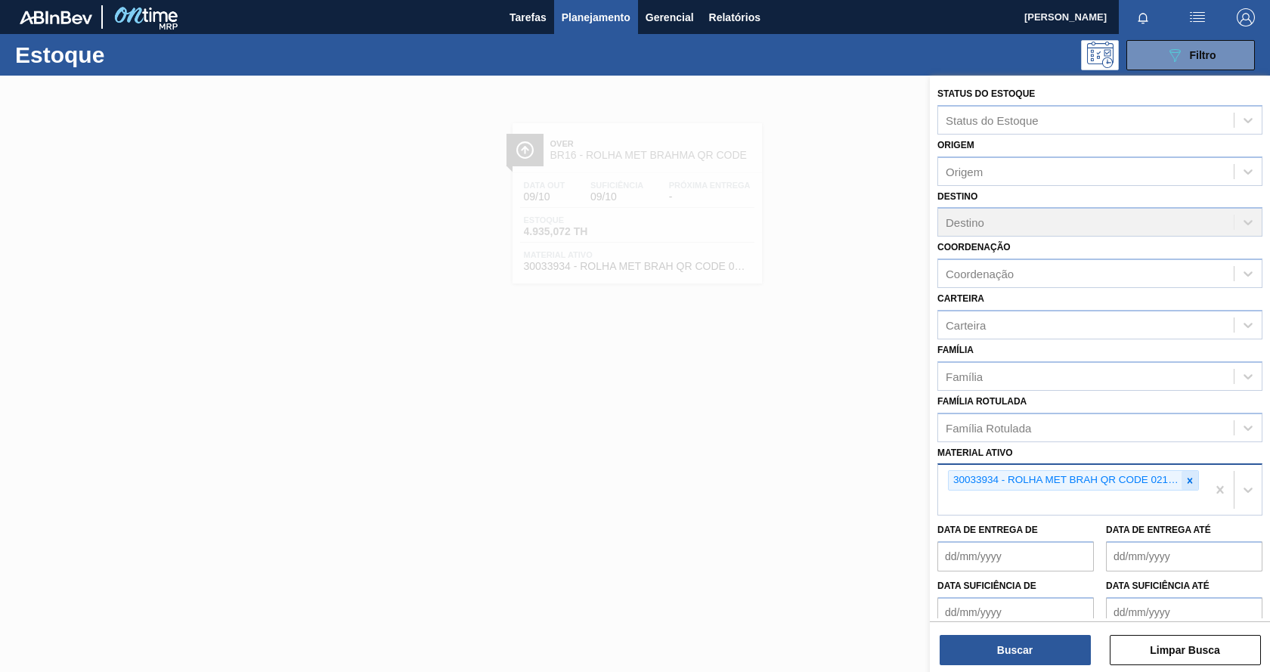
click at [1190, 478] on icon at bounding box center [1190, 480] width 5 height 5
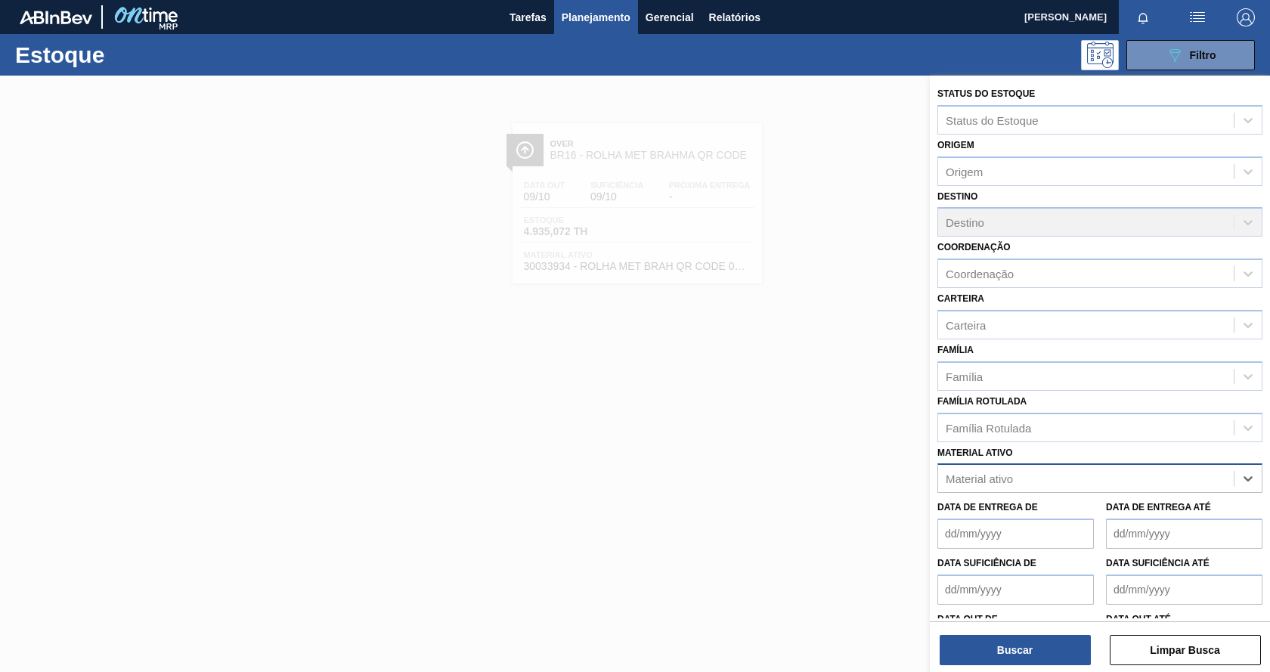
paste ativo "30031881"
type ativo "30031881"
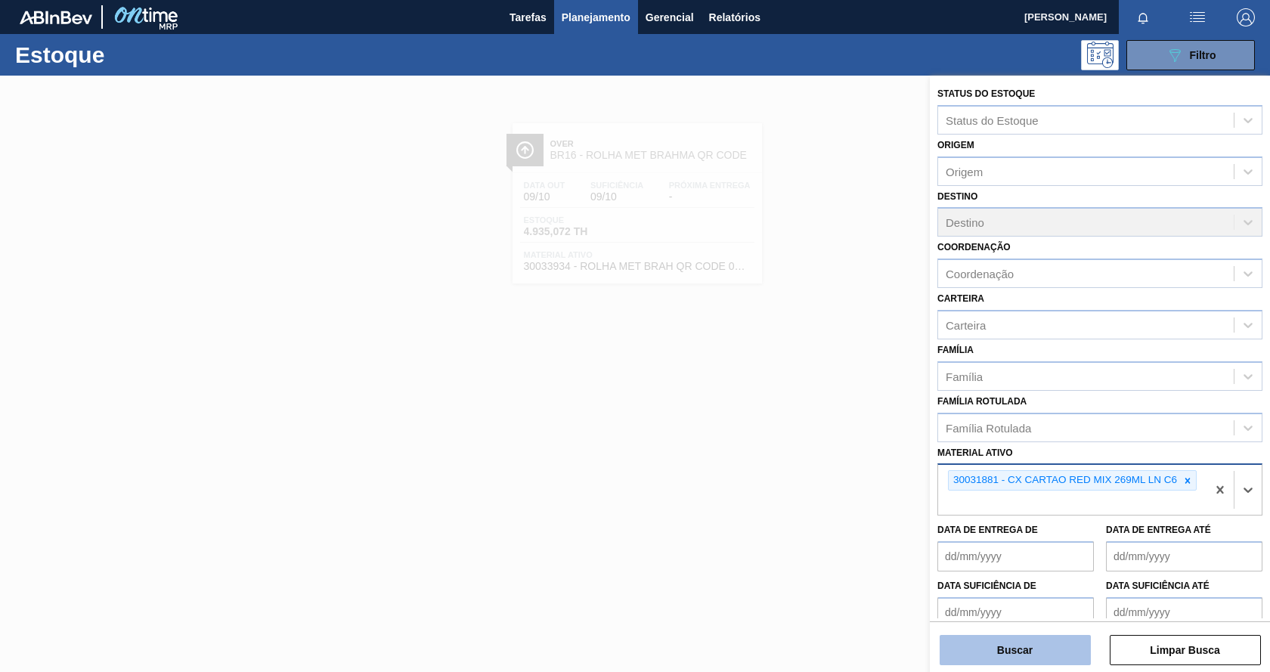
click at [1034, 659] on button "Buscar" at bounding box center [1015, 650] width 151 height 30
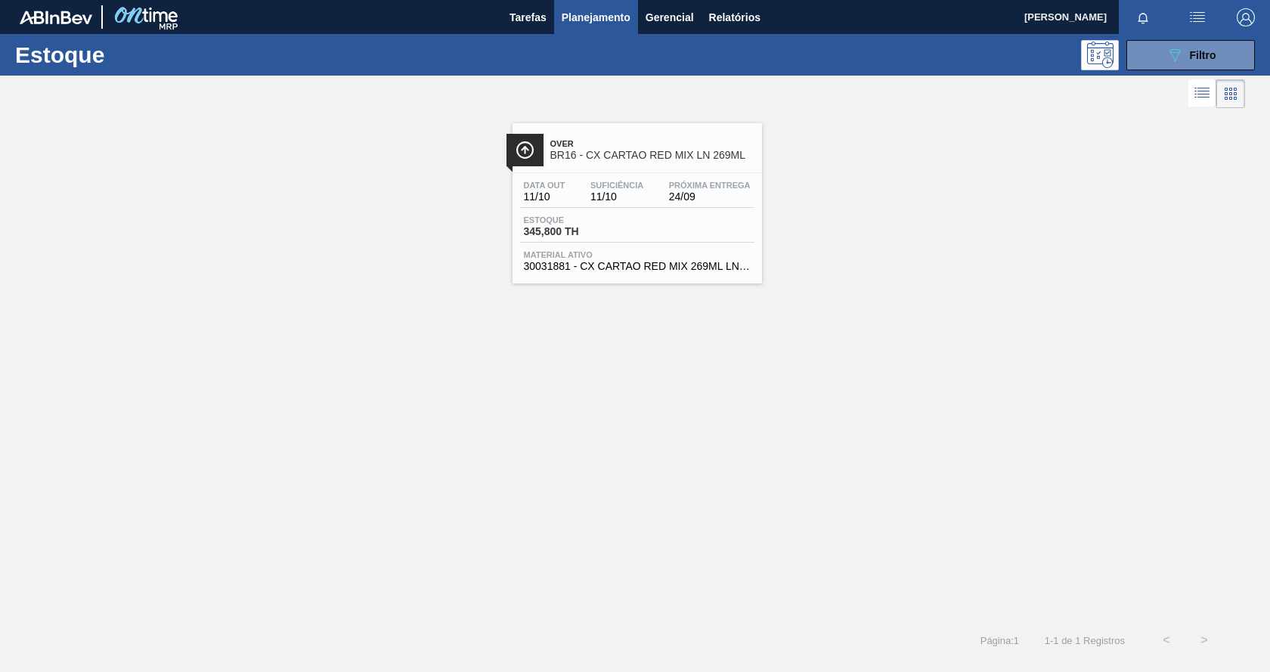
click at [687, 194] on span "24/09" at bounding box center [710, 196] width 82 height 11
